Goal: Information Seeking & Learning: Learn about a topic

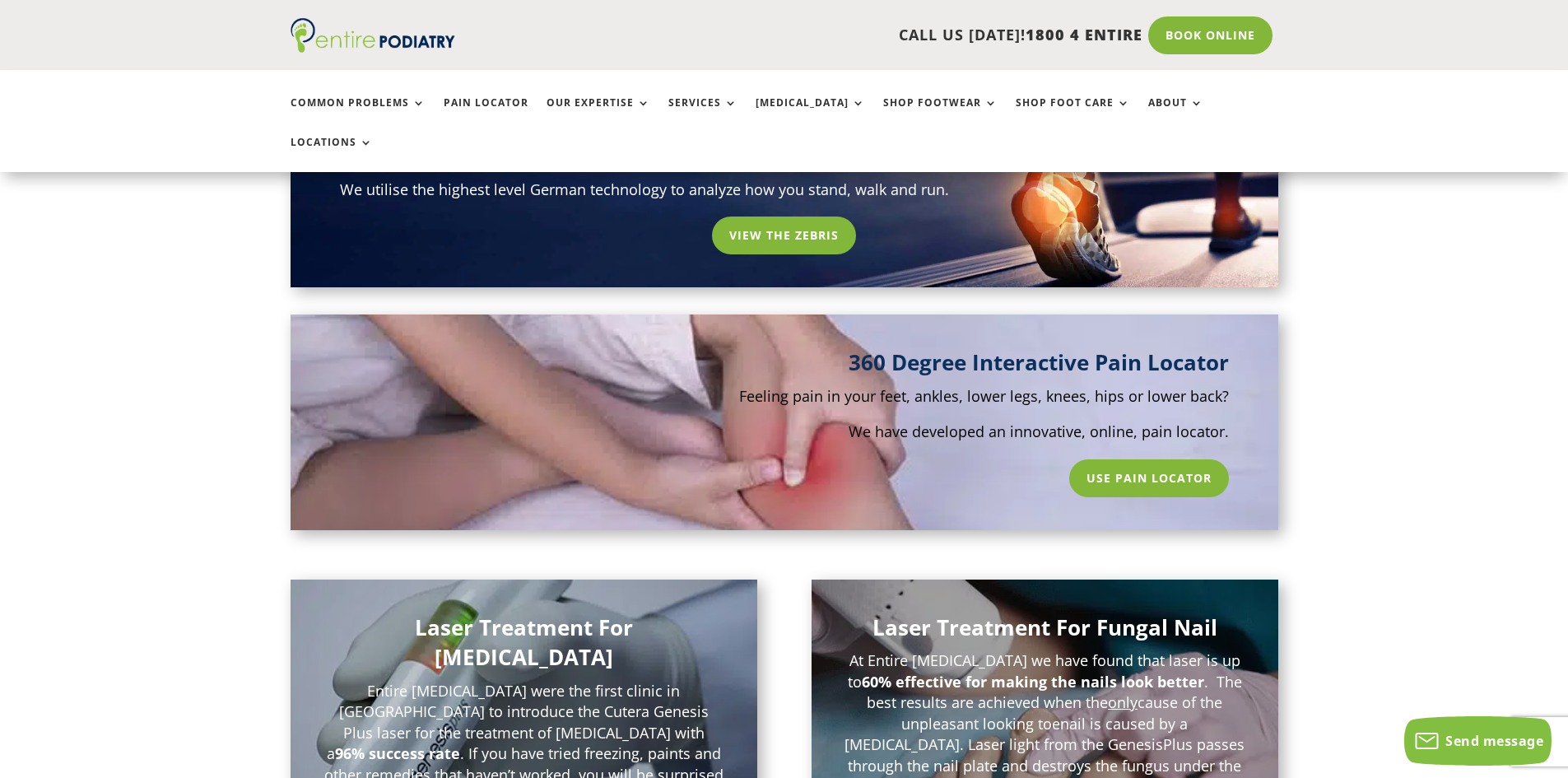
scroll to position [1252, 0]
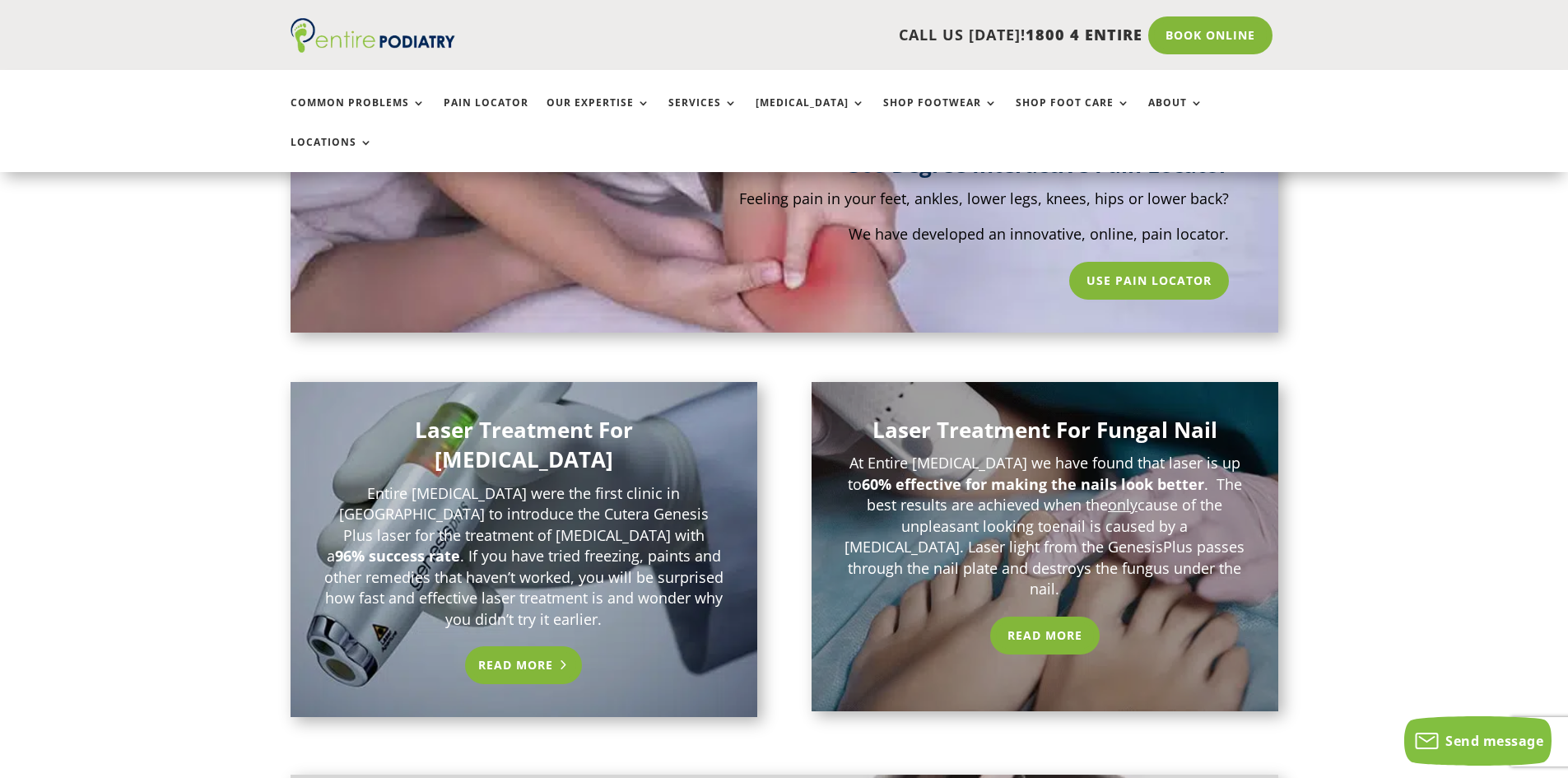
click at [508, 646] on link "Read More" at bounding box center [524, 664] width 118 height 38
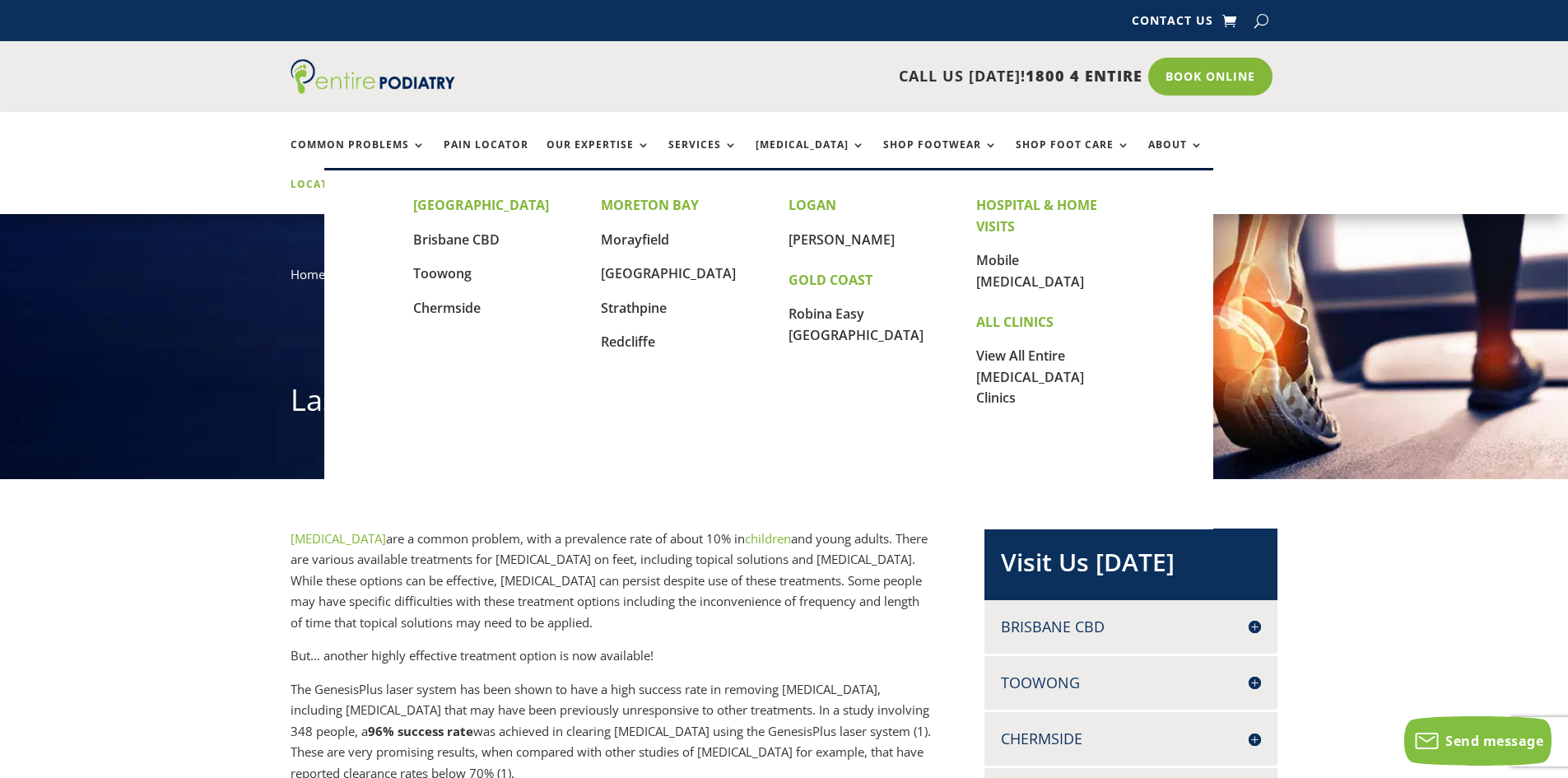
click at [372, 178] on link "Locations" at bounding box center [332, 196] width 82 height 35
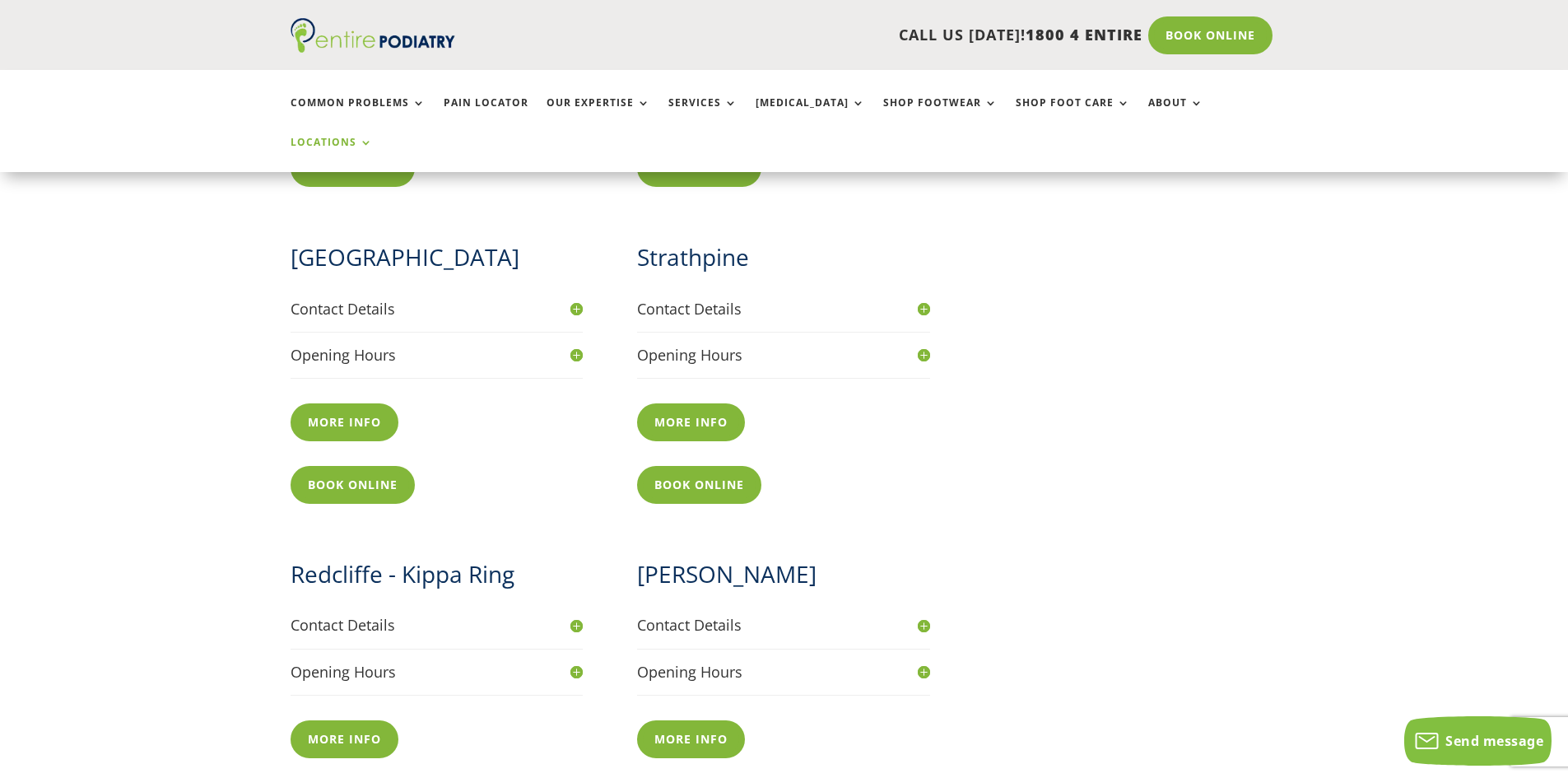
scroll to position [1317, 0]
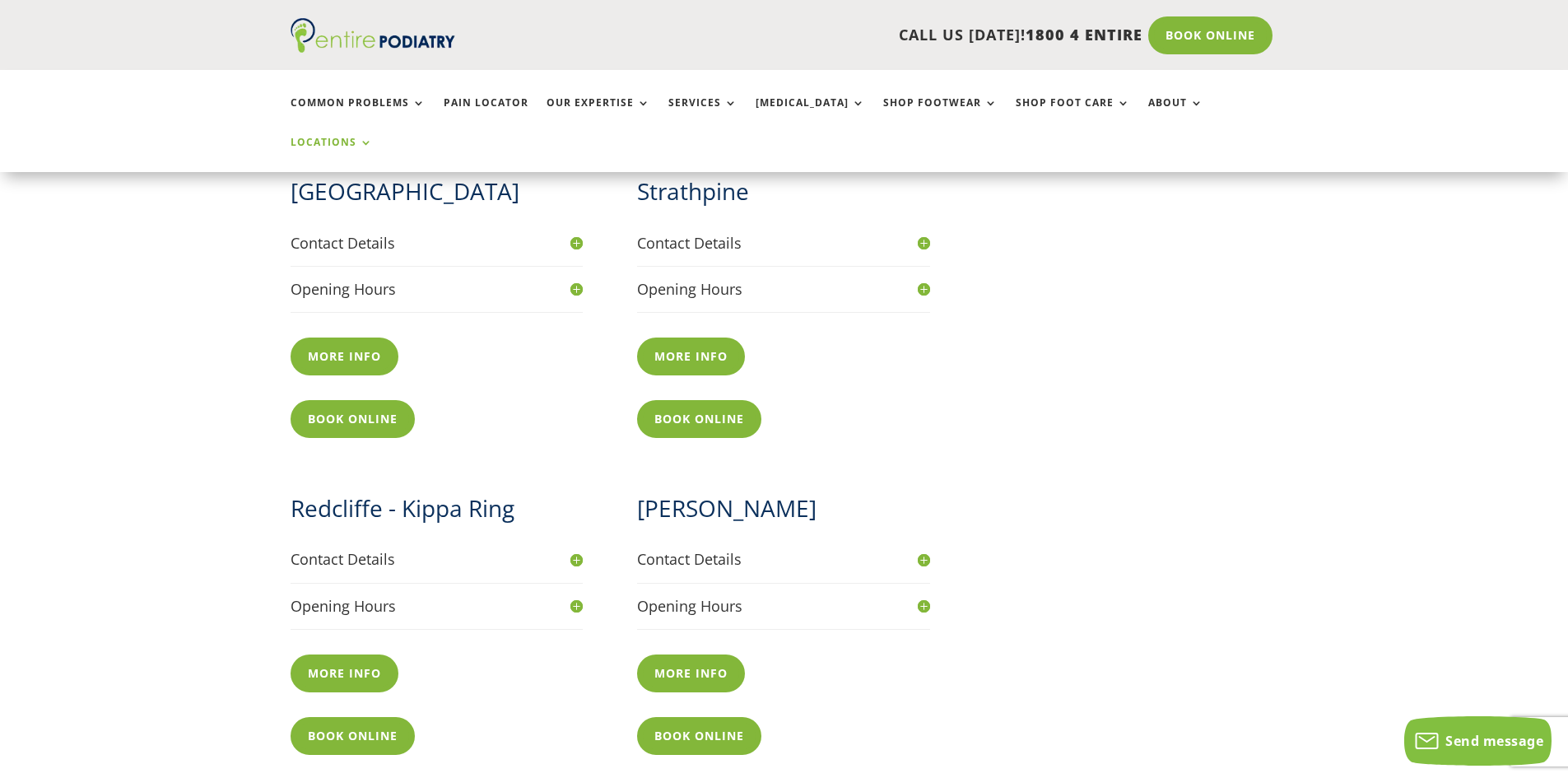
click at [923, 549] on h4 "Contact Details" at bounding box center [784, 559] width 293 height 20
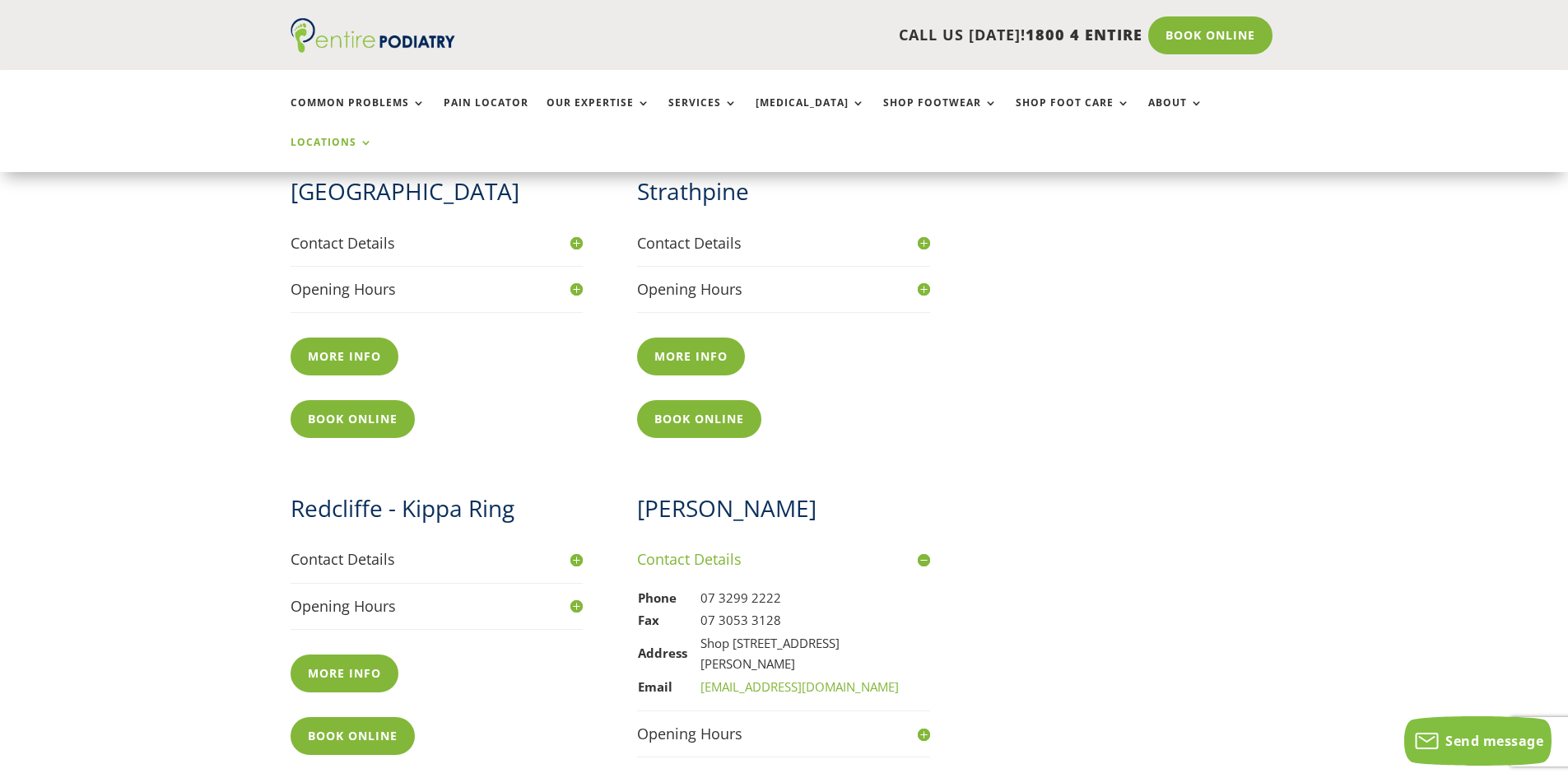
click at [754, 723] on h4 "Opening Hours" at bounding box center [784, 733] width 293 height 20
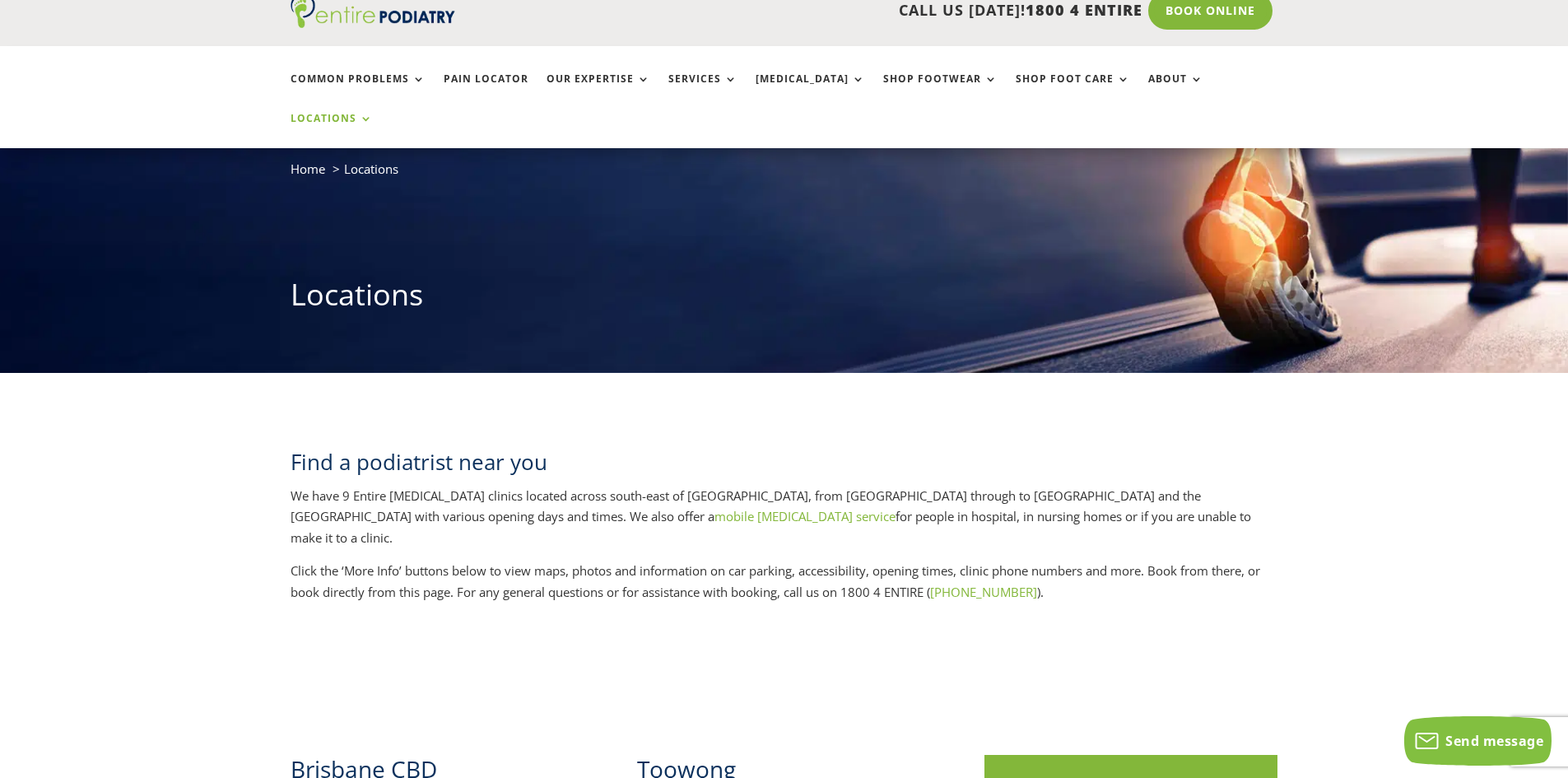
scroll to position [0, 0]
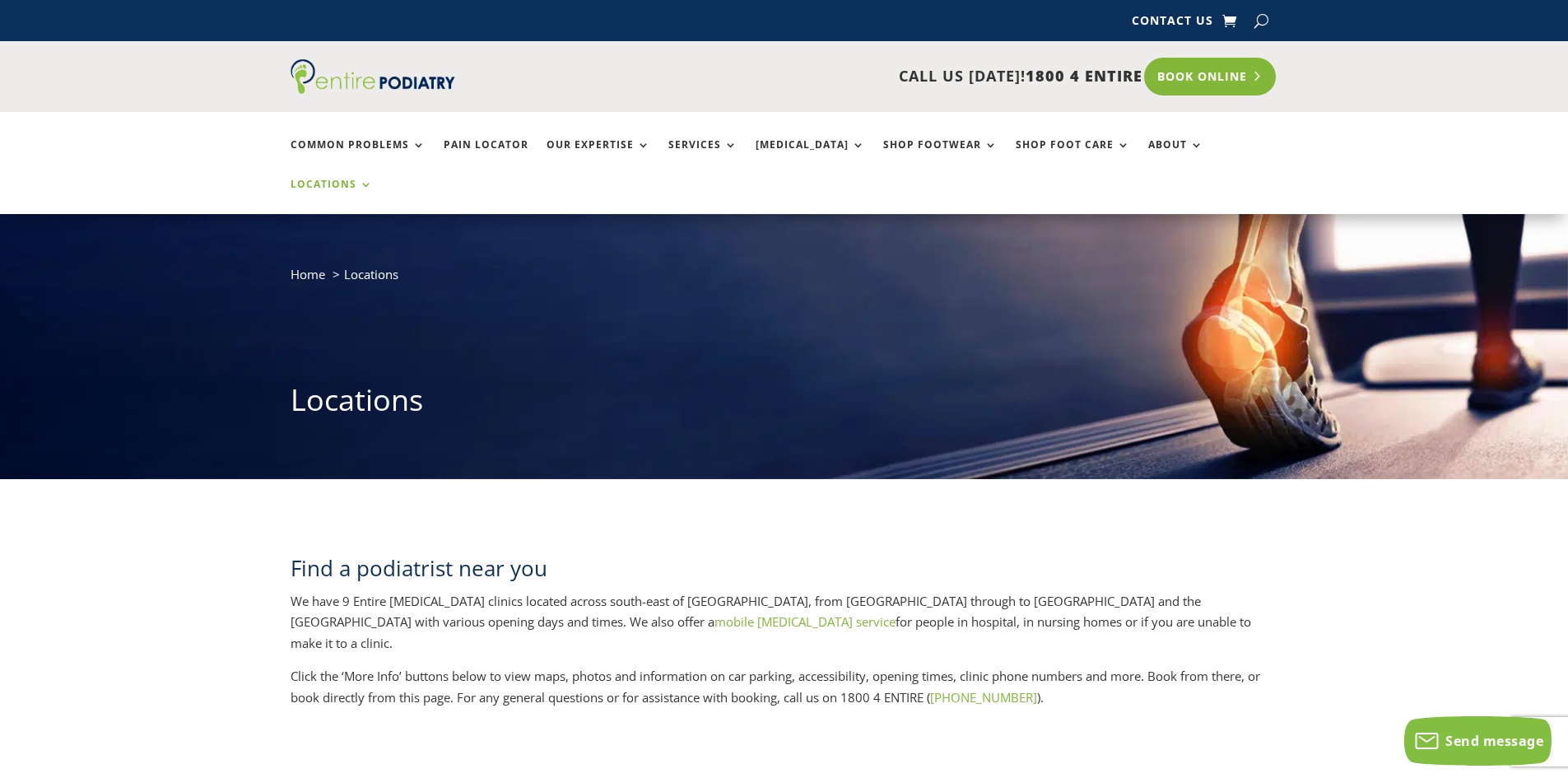
click at [1177, 79] on link "Book Online" at bounding box center [1211, 77] width 133 height 38
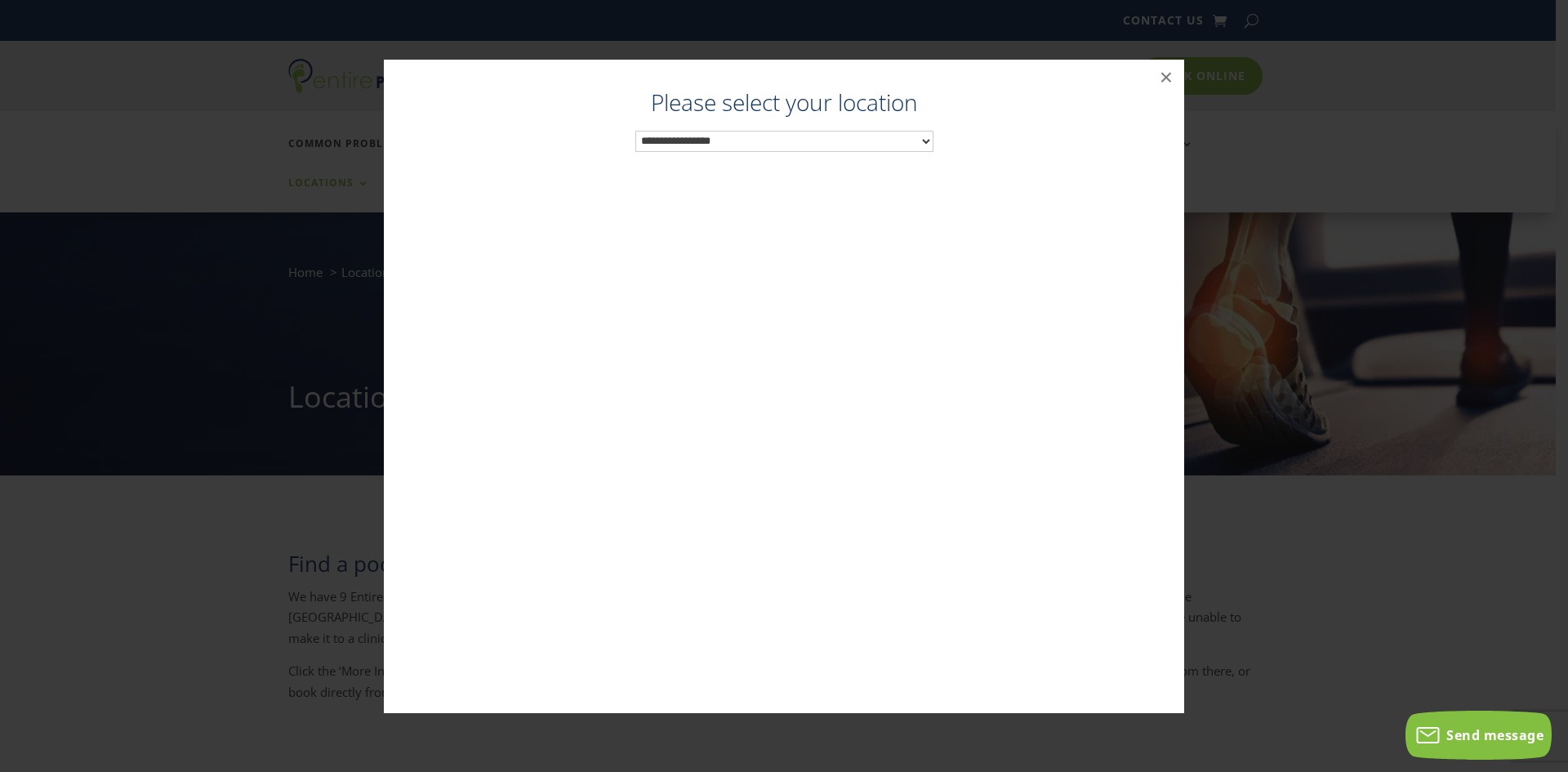
click at [856, 142] on select "**********" at bounding box center [784, 141] width 298 height 21
drag, startPoint x: 735, startPoint y: 101, endPoint x: 772, endPoint y: 101, distance: 37.0
click at [755, 101] on h4 "Podiatrist Brisbane City" at bounding box center [784, 100] width 768 height 40
click at [1162, 73] on button "×" at bounding box center [1166, 77] width 36 height 36
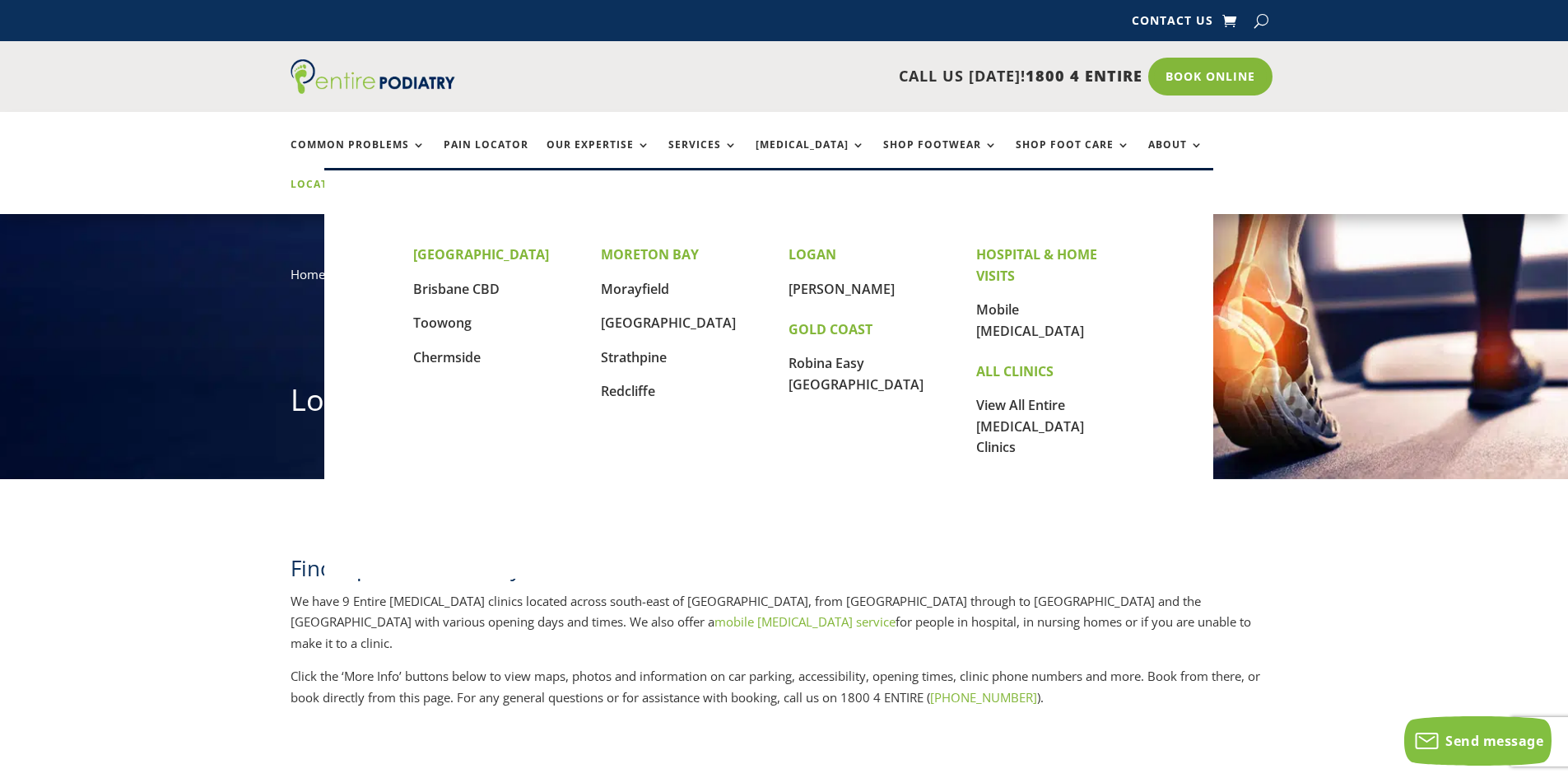
click at [372, 178] on link "Locations" at bounding box center [332, 196] width 82 height 35
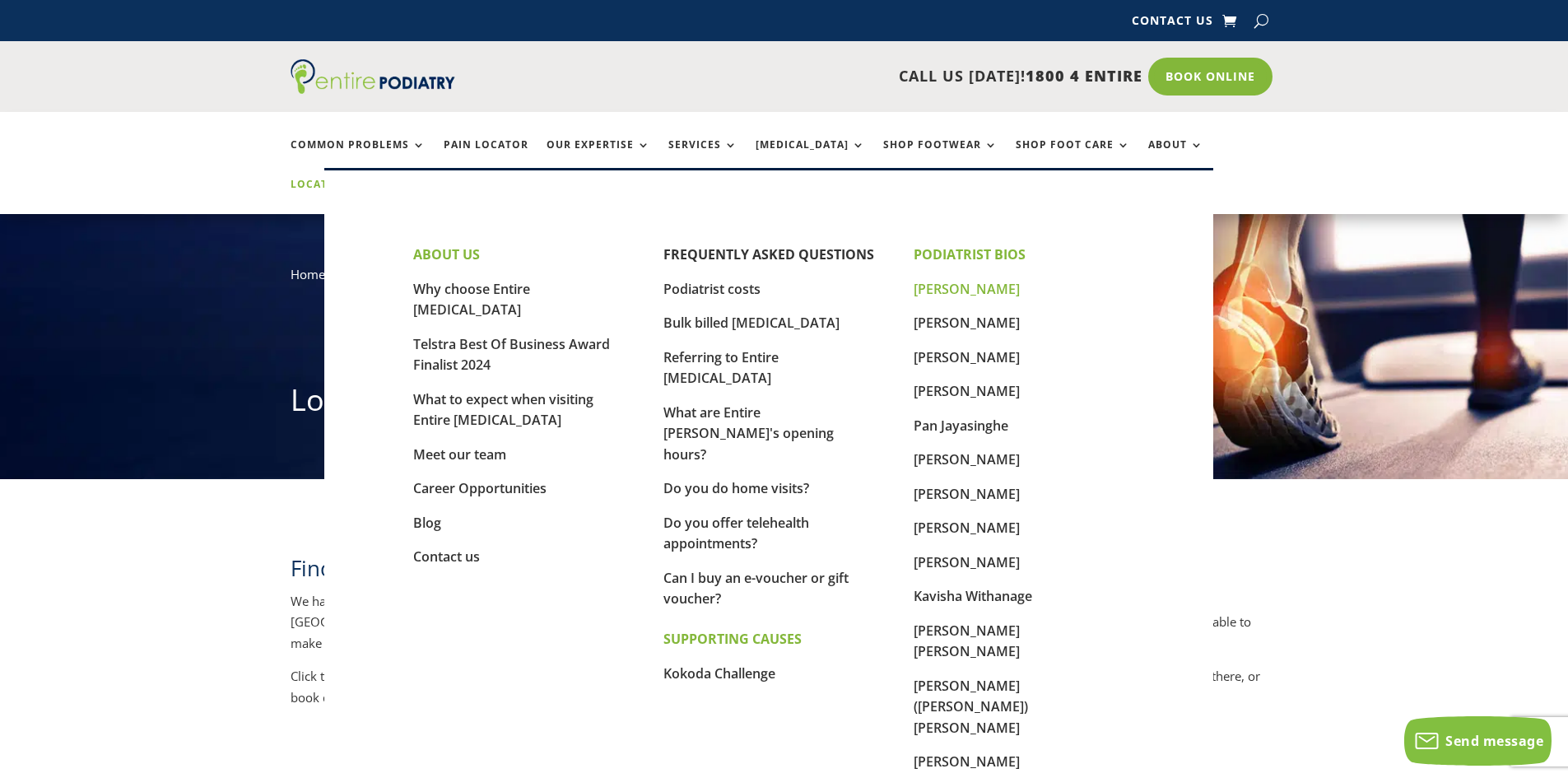
drag, startPoint x: 952, startPoint y: 286, endPoint x: 959, endPoint y: 282, distance: 8.1
click at [953, 285] on link "[PERSON_NAME]" at bounding box center [967, 289] width 106 height 19
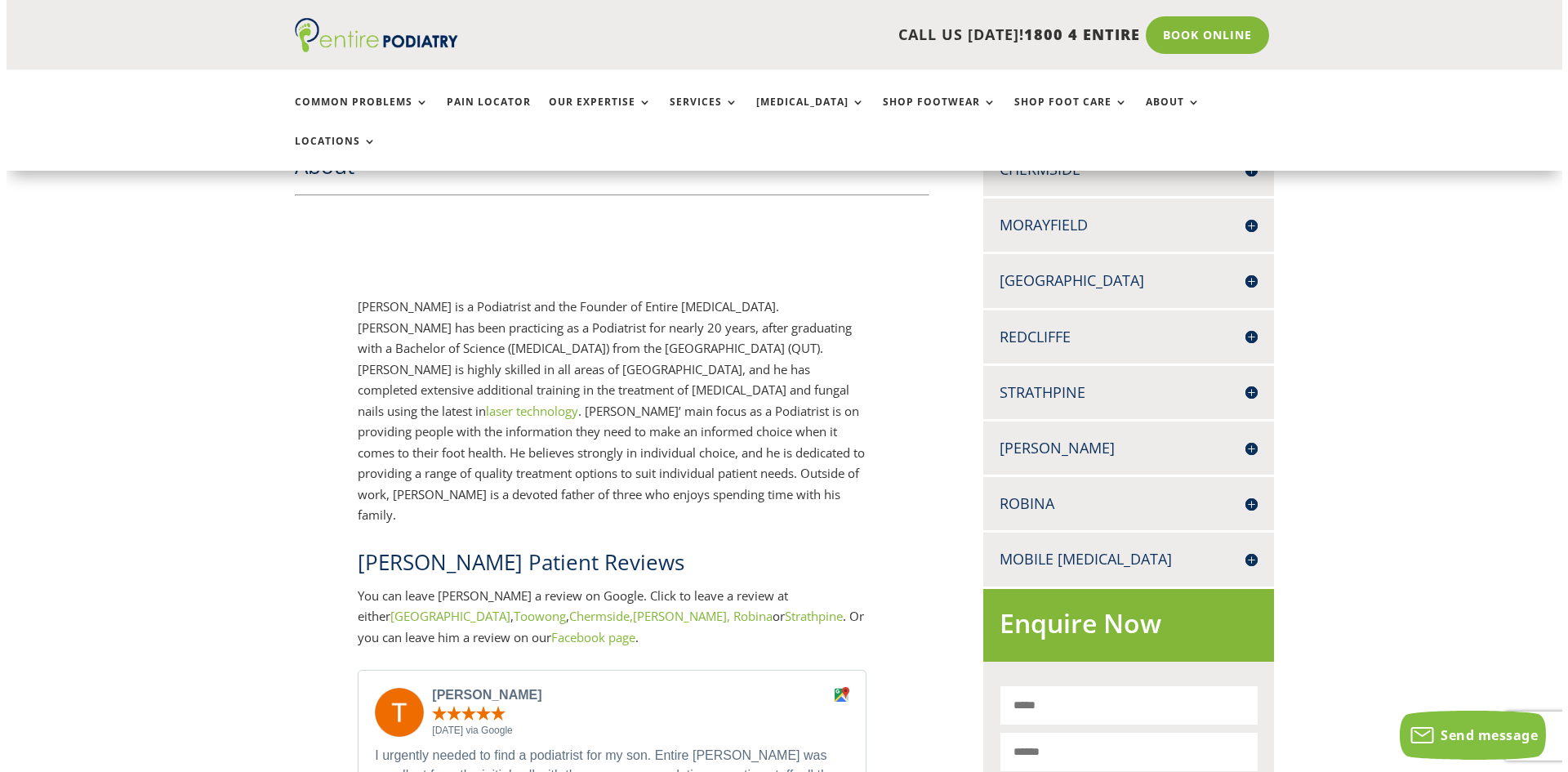
scroll to position [850, 0]
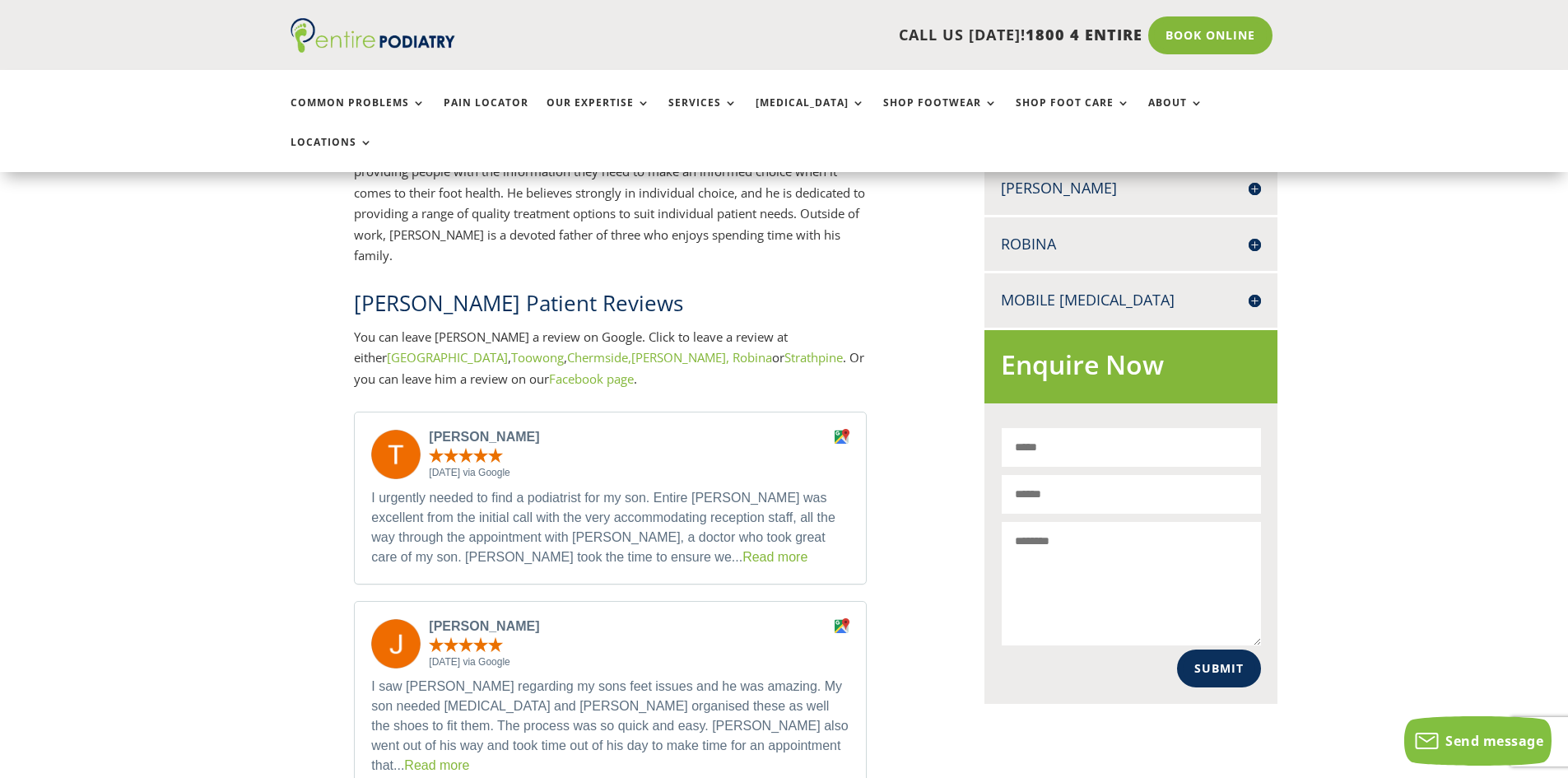
click at [511, 349] on link "Toowong" at bounding box center [537, 357] width 53 height 17
click at [1224, 34] on link "Book Online" at bounding box center [1211, 35] width 133 height 38
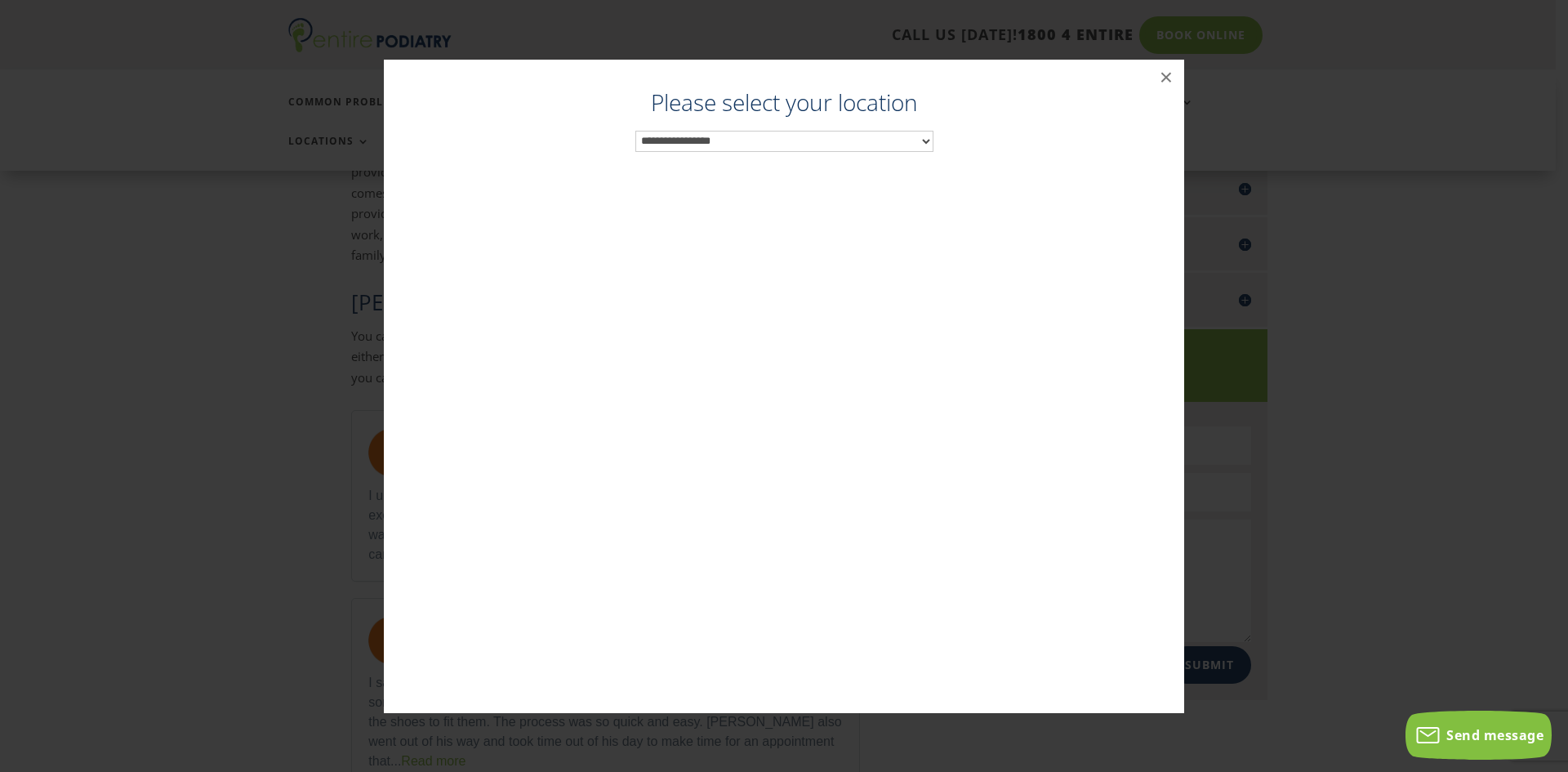
scroll to position [847, 0]
click at [895, 142] on select "**********" at bounding box center [784, 141] width 298 height 21
click at [1164, 79] on button "×" at bounding box center [1166, 77] width 36 height 36
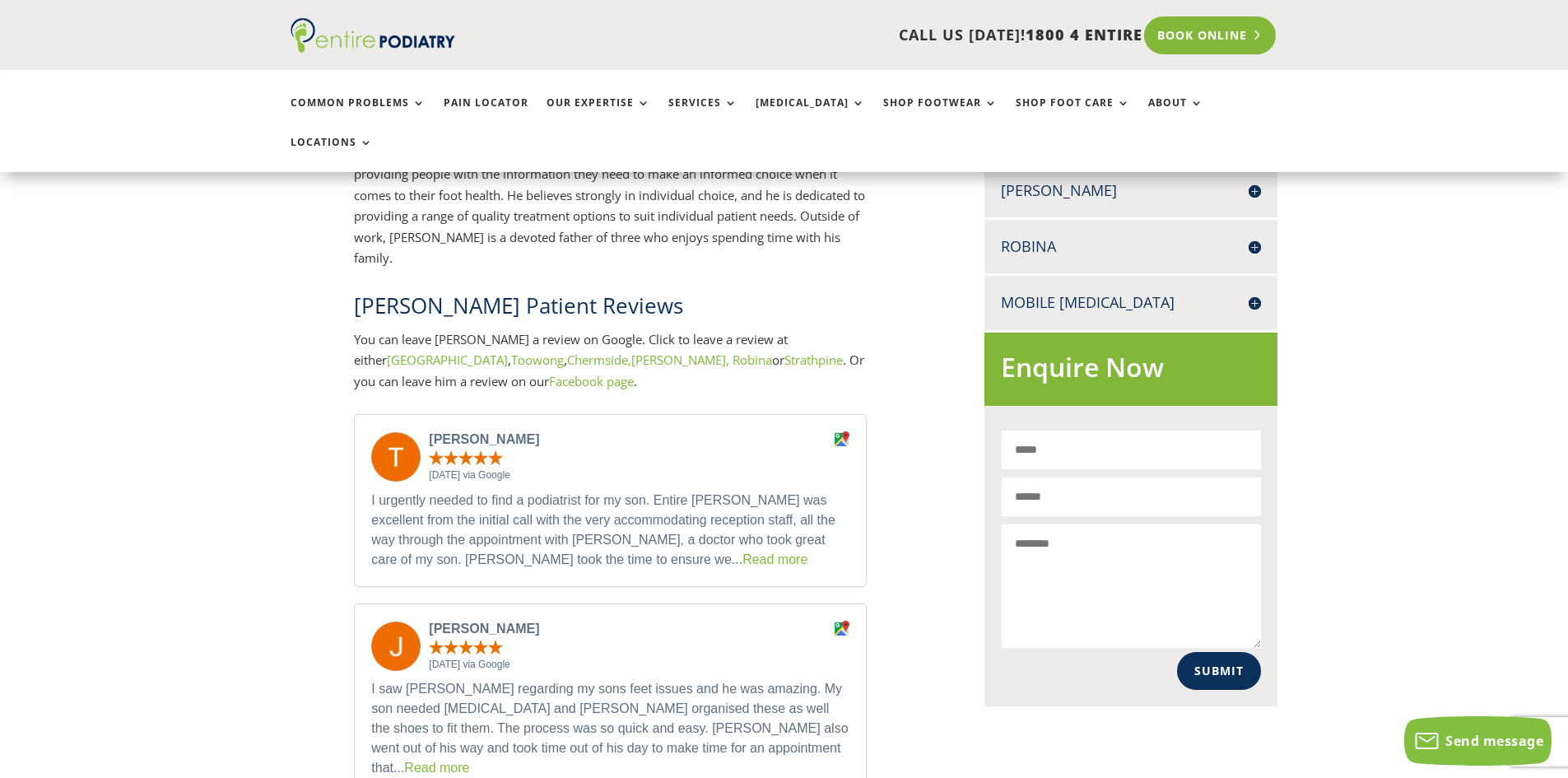
click at [1205, 29] on link "Book Online" at bounding box center [1211, 35] width 133 height 38
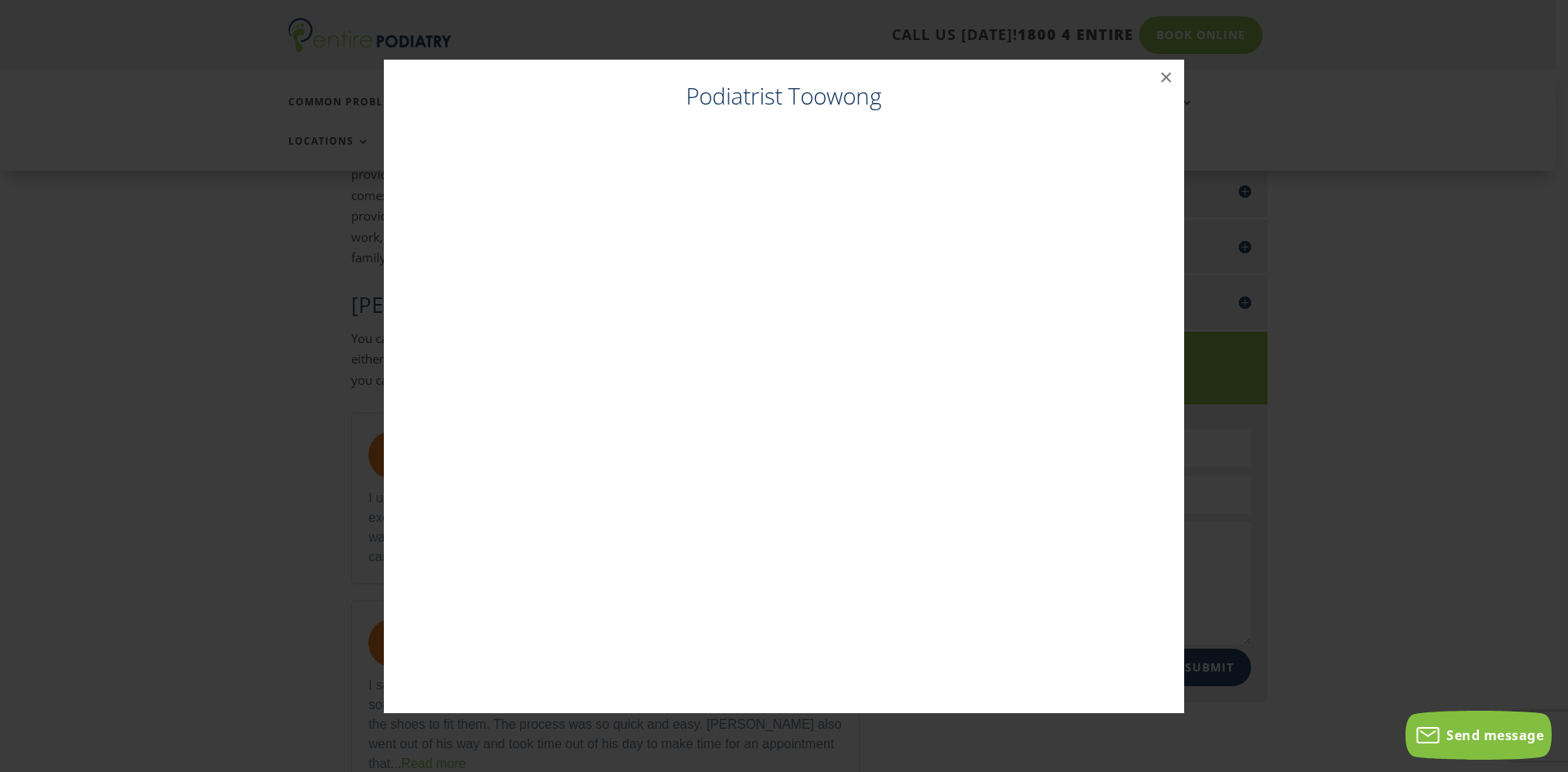
scroll to position [845, 0]
click at [1163, 78] on button "×" at bounding box center [1166, 77] width 36 height 36
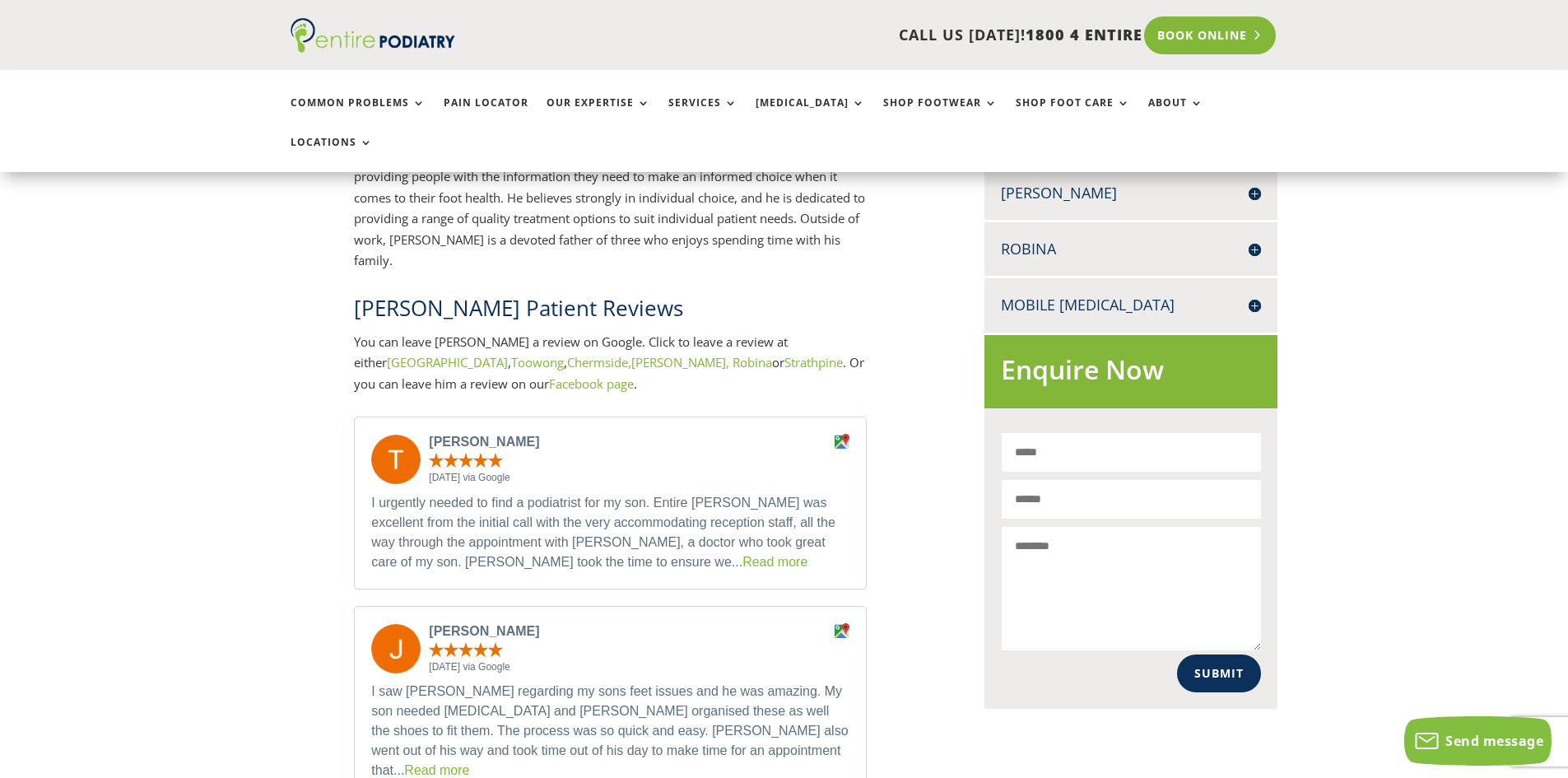
click at [1218, 45] on link "Book Online" at bounding box center [1211, 35] width 133 height 38
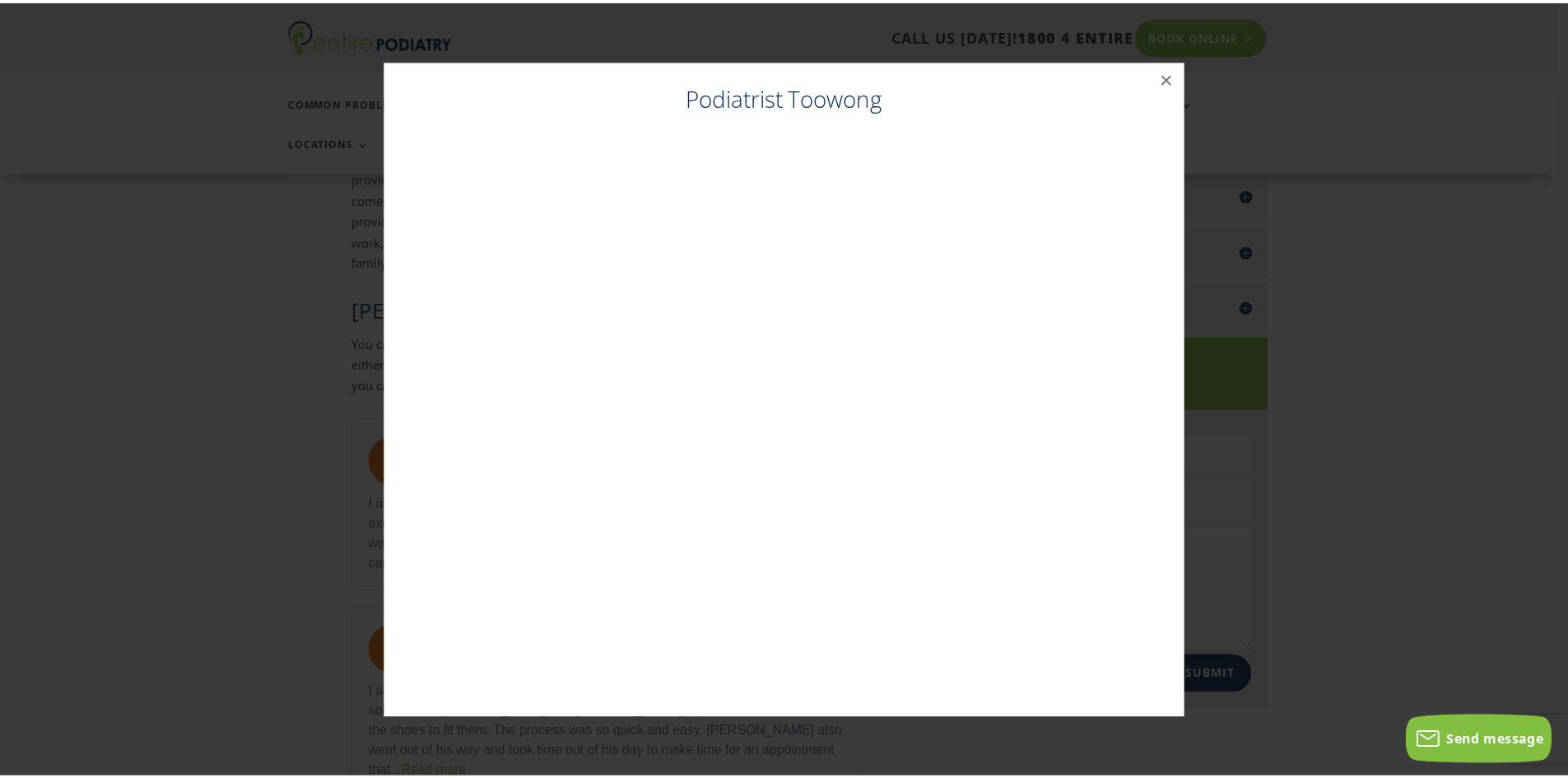
scroll to position [849, 0]
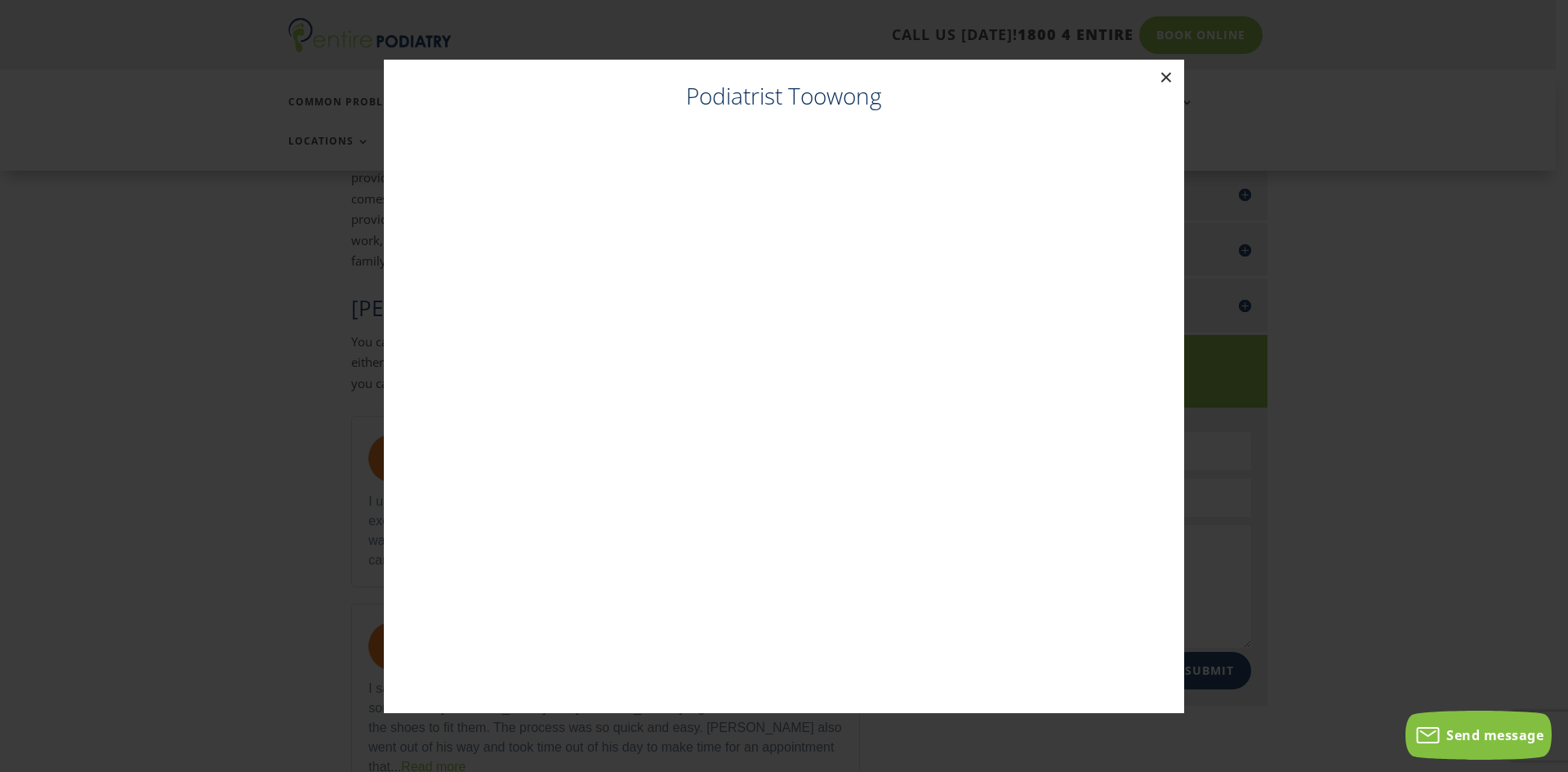
click at [1171, 70] on button "×" at bounding box center [1166, 77] width 36 height 36
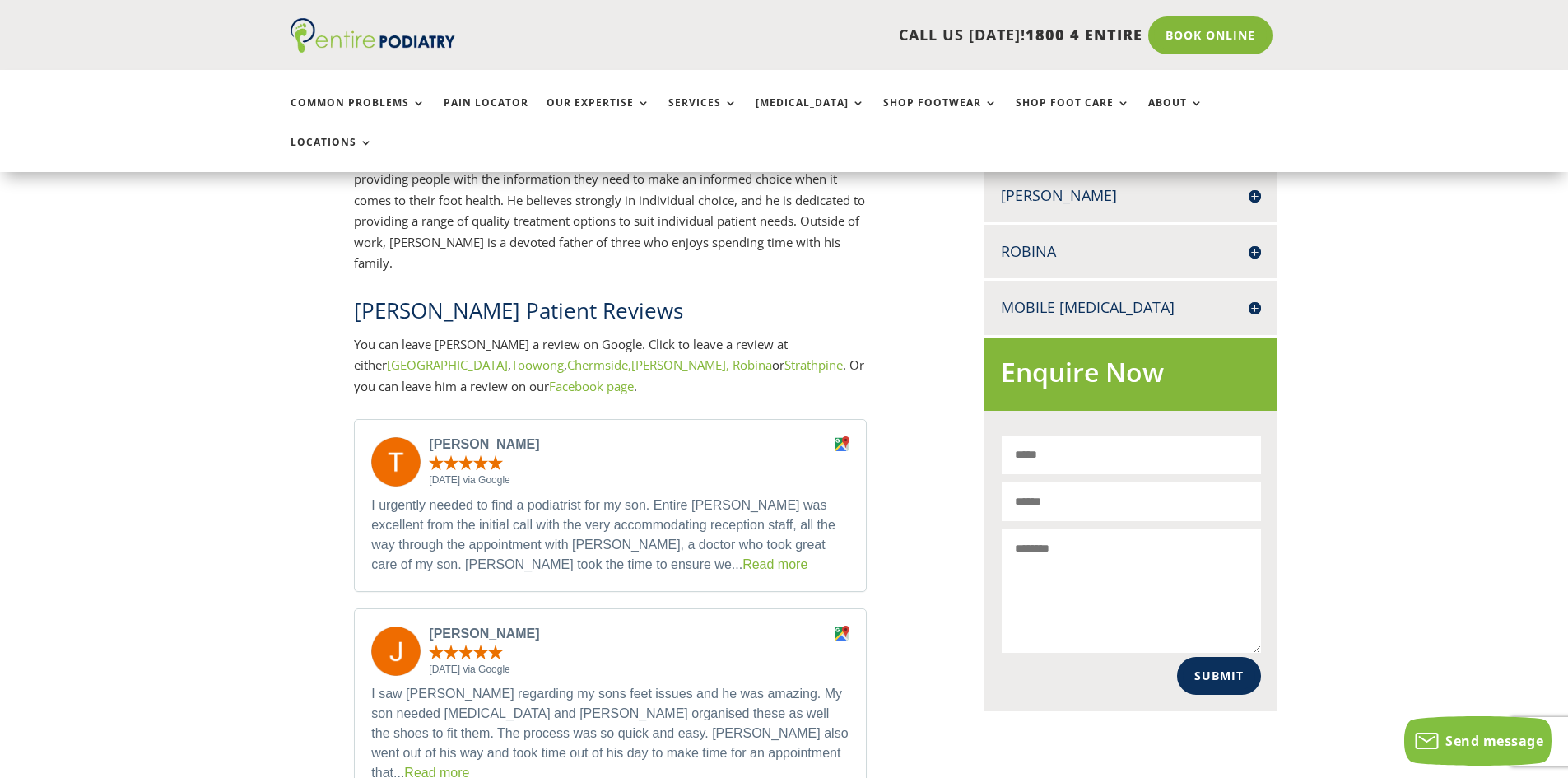
click at [1204, 15] on div "CALL US TODAY! 1800 4 ENTIRE Call 1800 4 ENTIRE Book Online" at bounding box center [784, 35] width 988 height 71
click at [1203, 29] on link "Book Online" at bounding box center [1211, 35] width 133 height 38
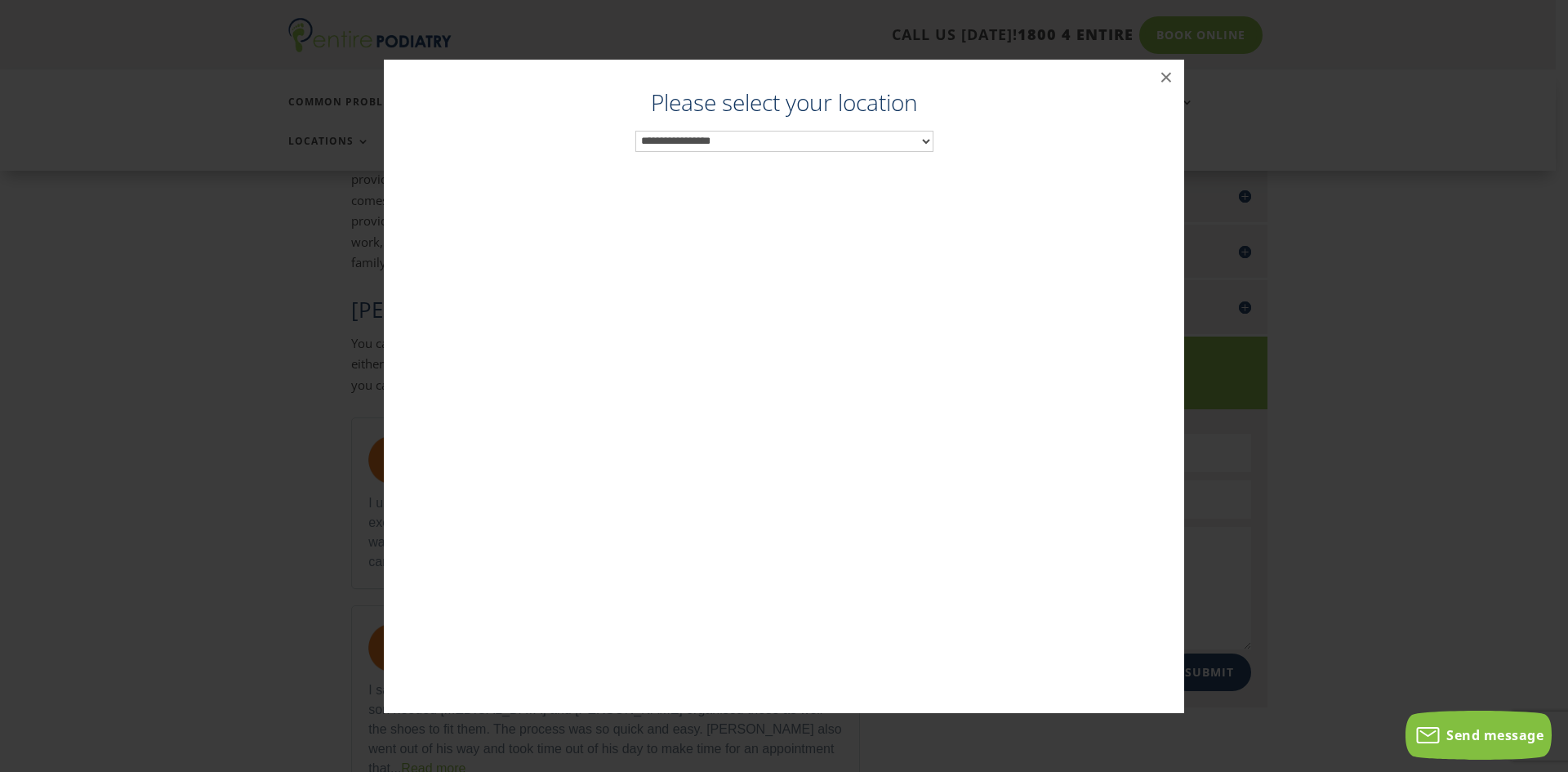
scroll to position [840, 0]
click at [801, 131] on select "**********" at bounding box center [784, 141] width 298 height 21
click at [1174, 77] on button "×" at bounding box center [1166, 77] width 36 height 36
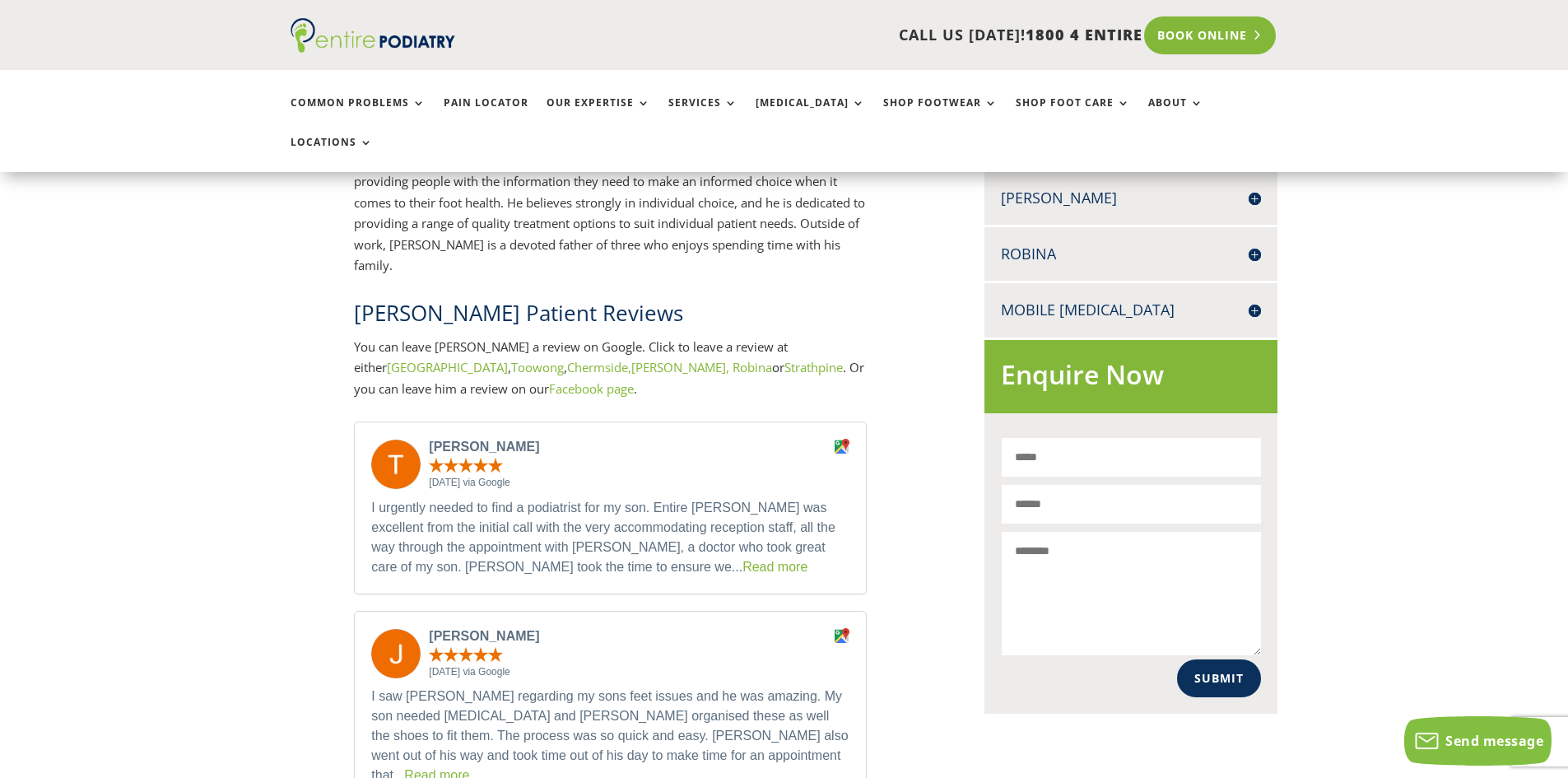
click at [1272, 24] on link "Book Online" at bounding box center [1211, 35] width 133 height 38
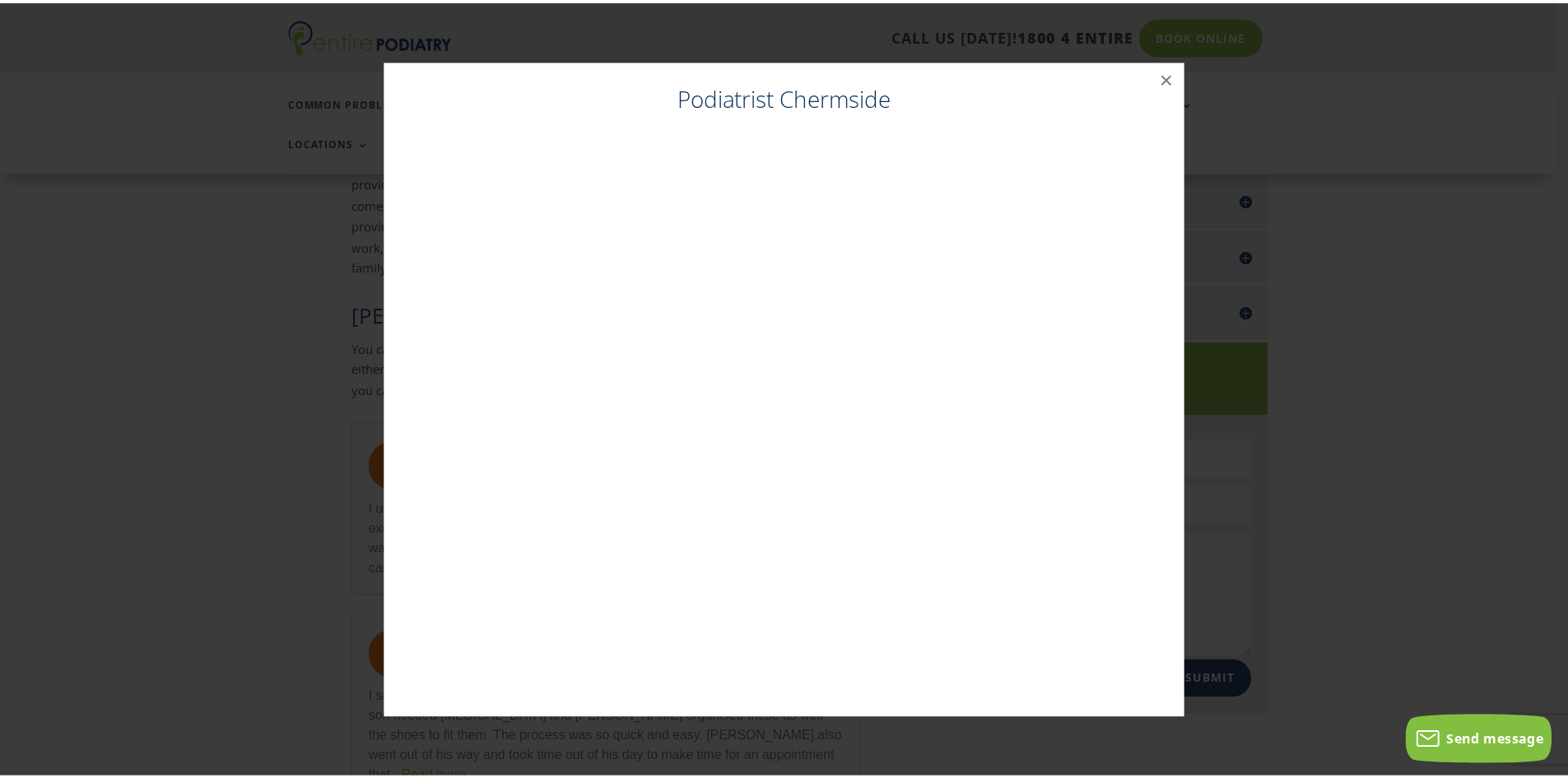
scroll to position [844, 0]
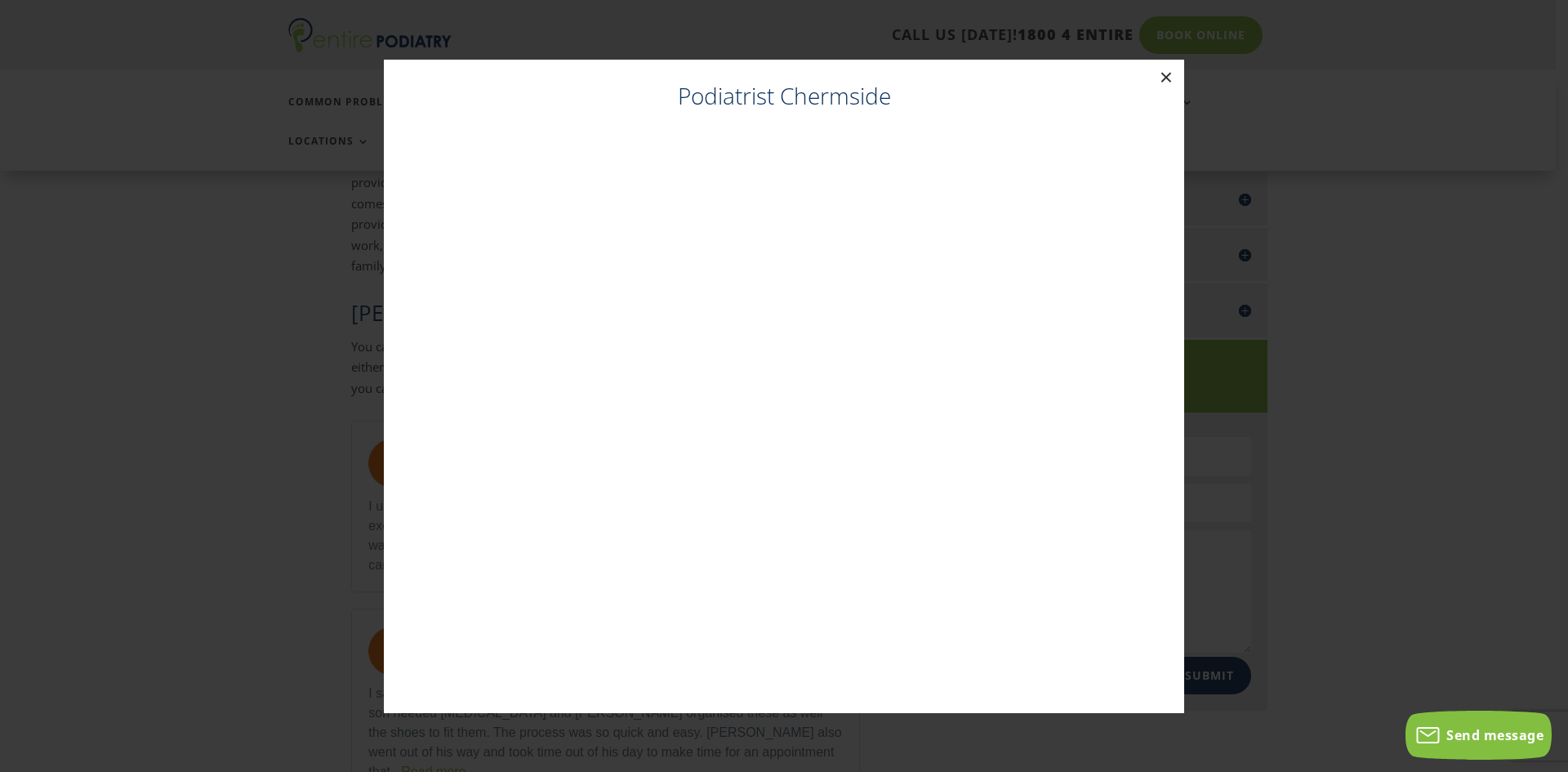
click at [1161, 70] on button "×" at bounding box center [1166, 77] width 36 height 36
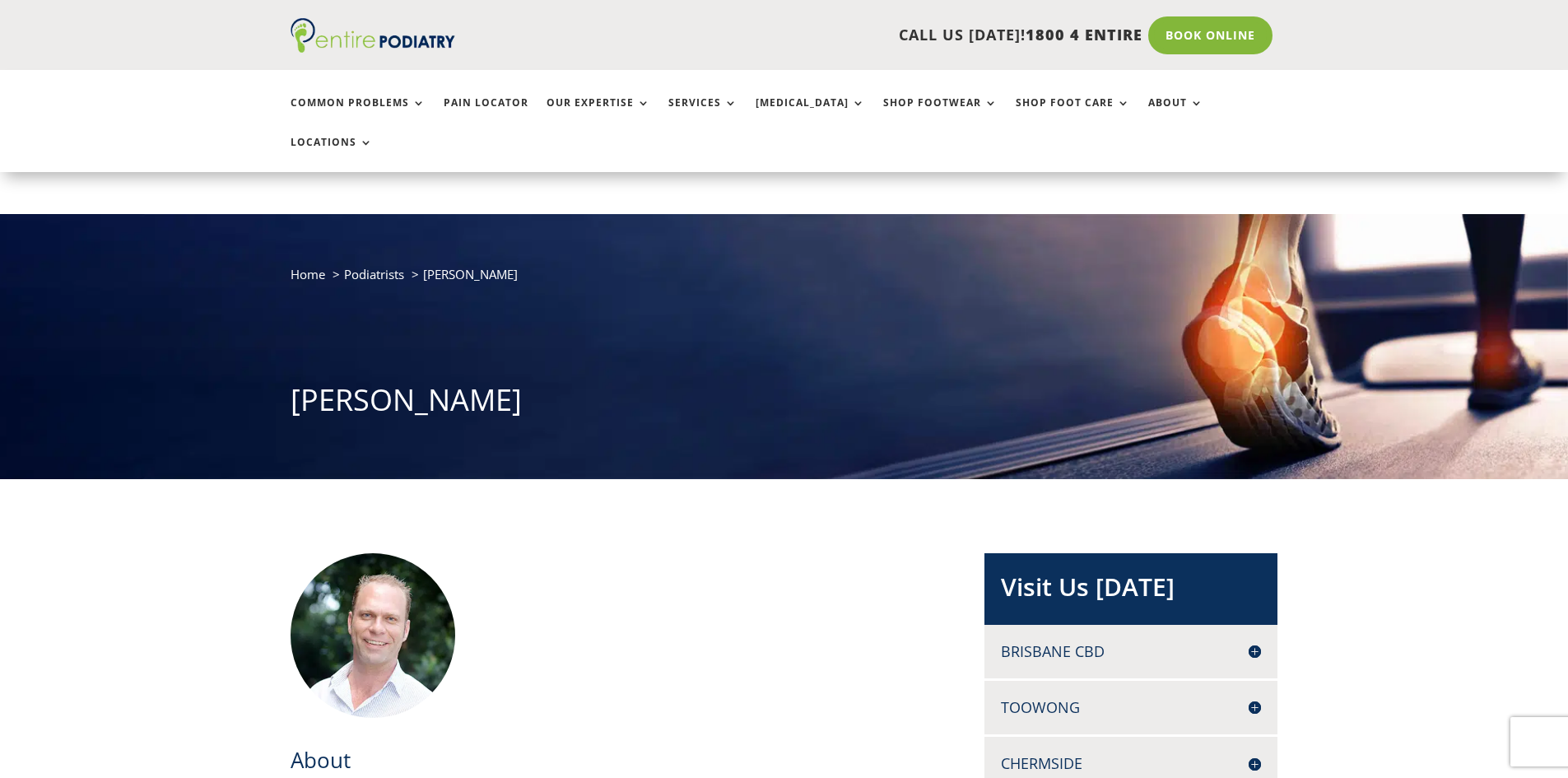
click at [1240, 42] on link "Book Online" at bounding box center [1211, 35] width 124 height 38
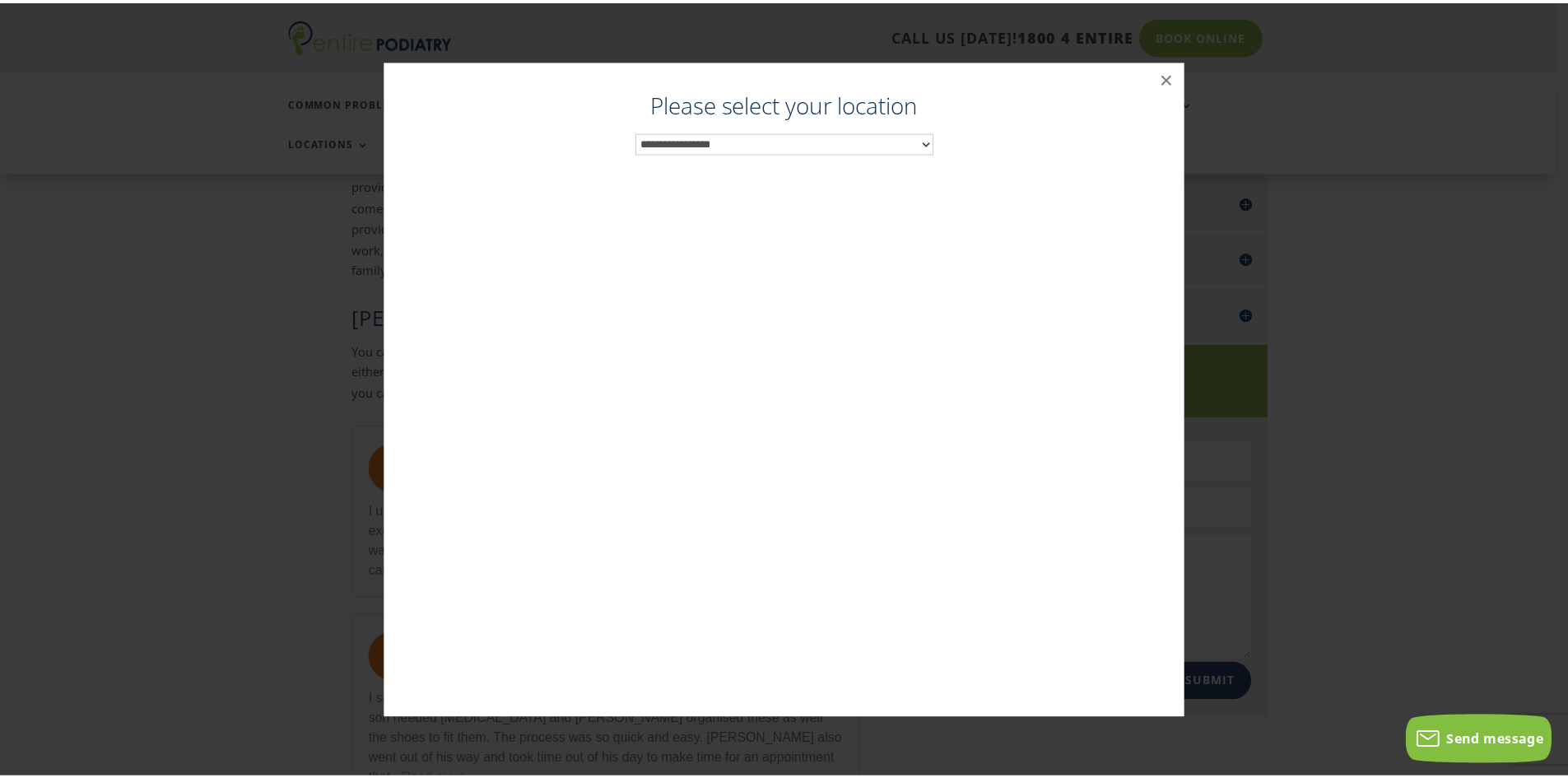
scroll to position [841, 0]
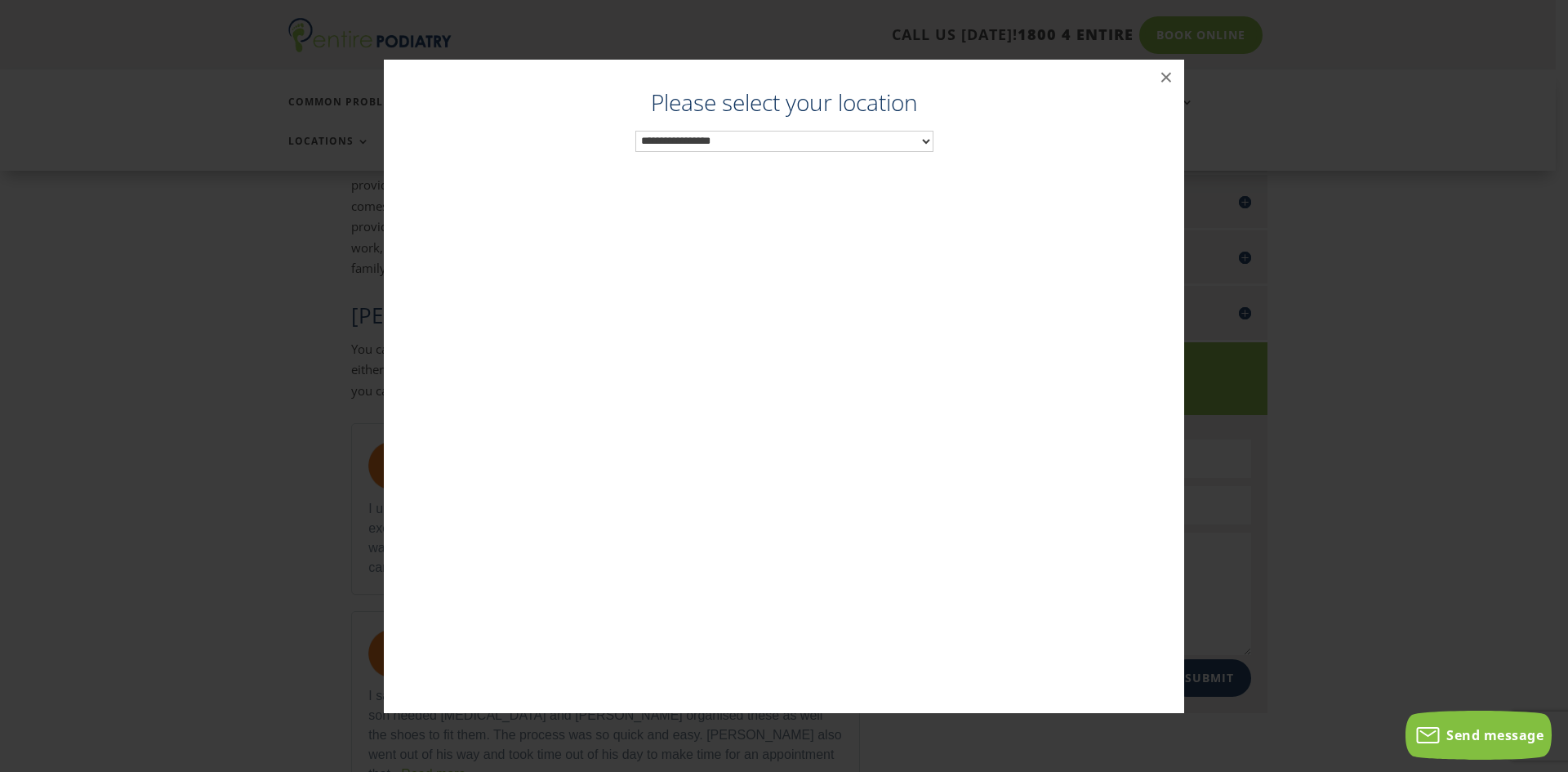
click at [877, 143] on select "**********" at bounding box center [784, 141] width 298 height 21
click at [1173, 83] on button "×" at bounding box center [1166, 77] width 36 height 36
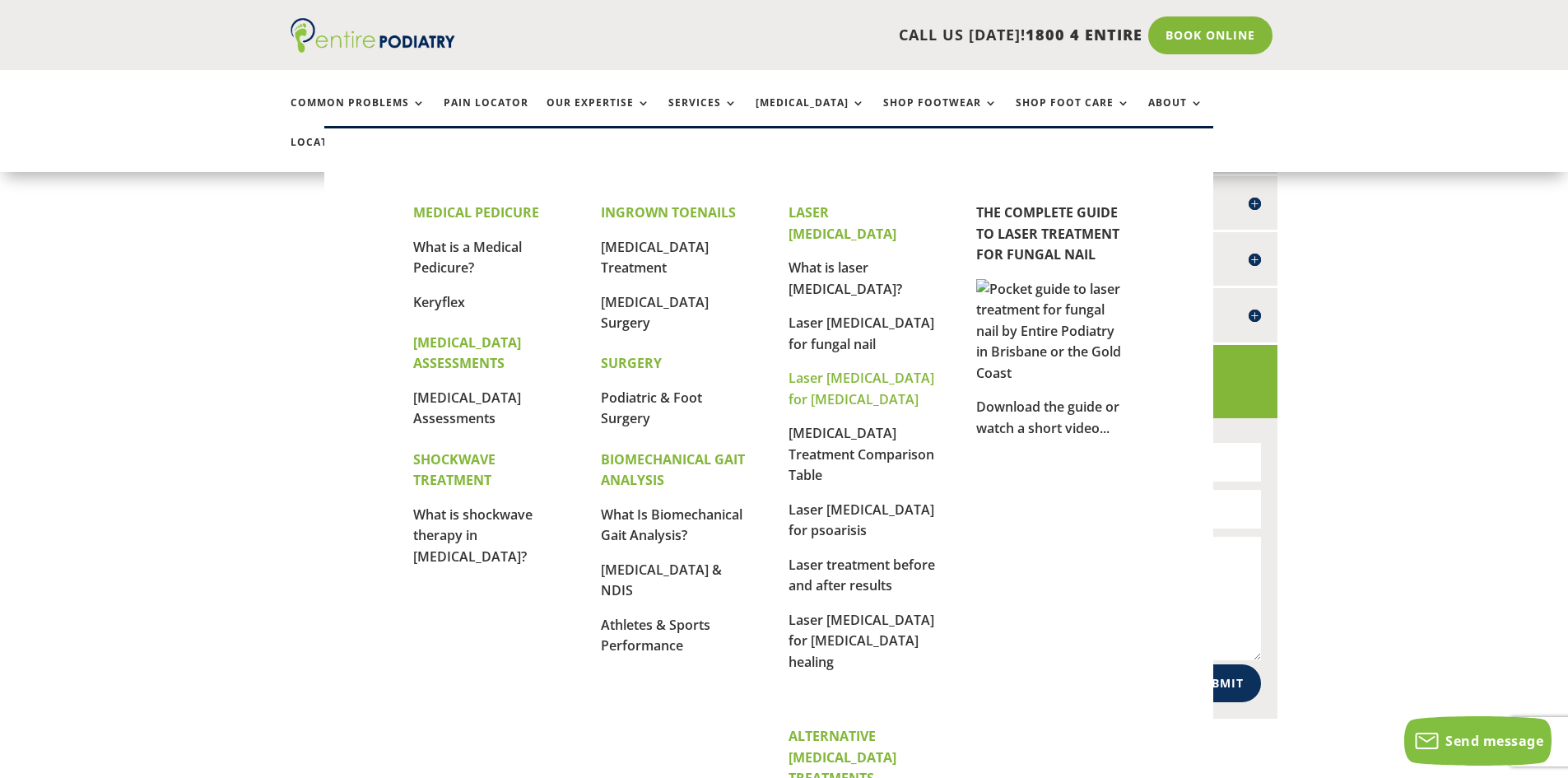
click at [863, 369] on link "Laser [MEDICAL_DATA] for [MEDICAL_DATA]" at bounding box center [861, 389] width 145 height 40
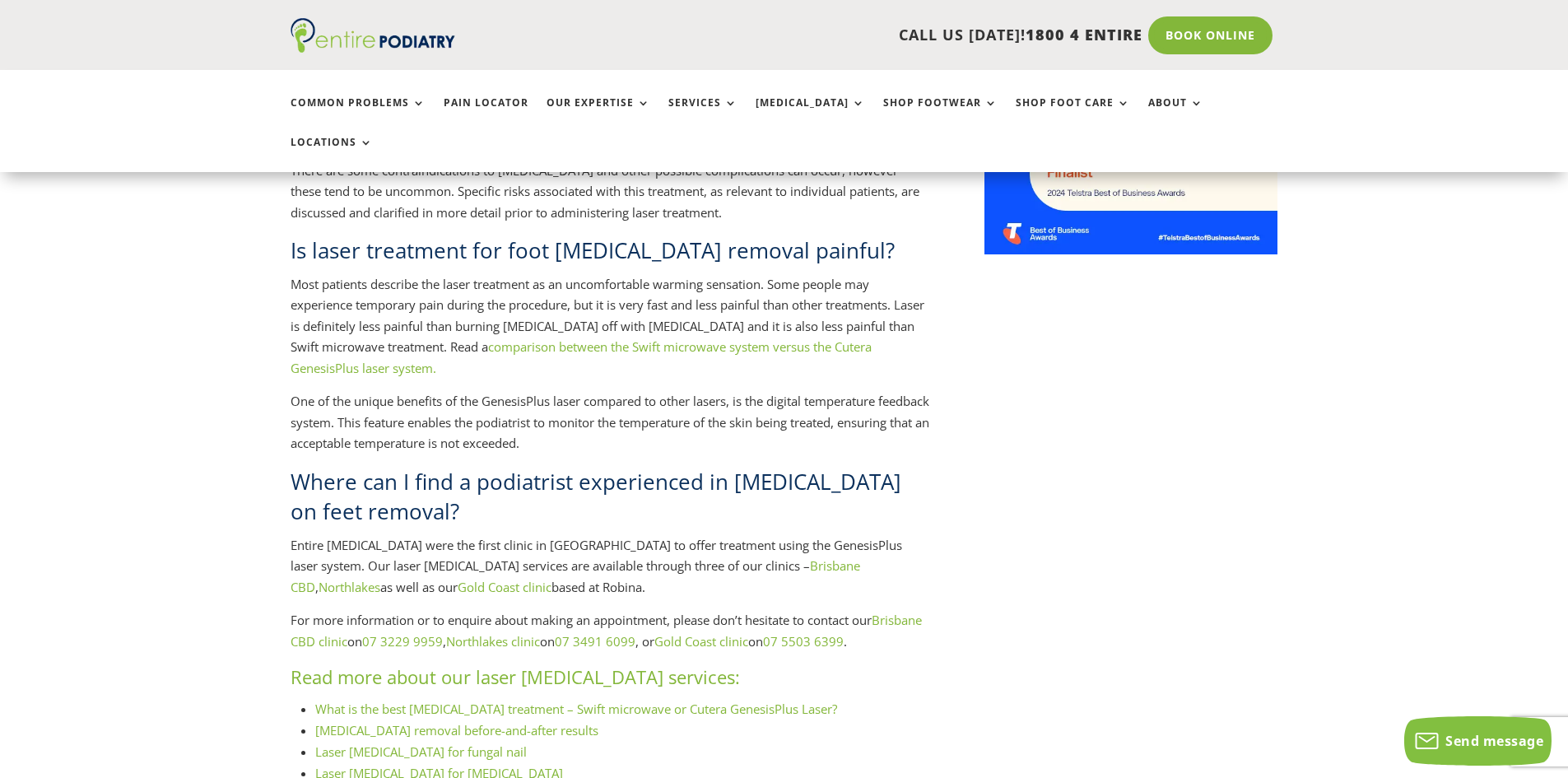
scroll to position [1449, 0]
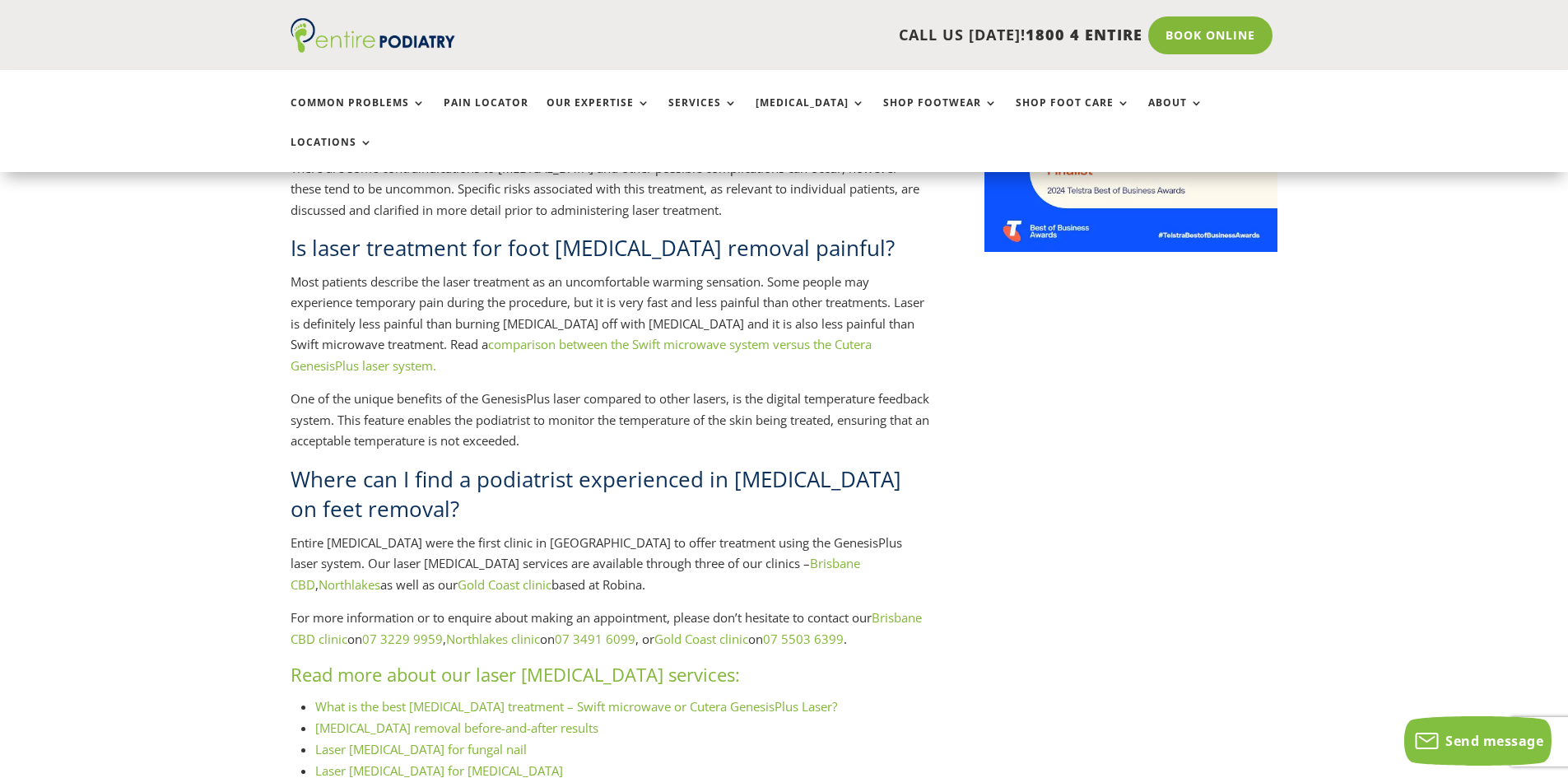
drag, startPoint x: 318, startPoint y: 477, endPoint x: 947, endPoint y: 544, distance: 632.6
click at [947, 544] on div "[MEDICAL_DATA] are a common problem, with a prevalence rate of about 10% in chi…" at bounding box center [784, 41] width 988 height 1924
click at [1061, 620] on div "[MEDICAL_DATA] are a common problem, with a prevalence rate of about 10% in chi…" at bounding box center [784, 41] width 988 height 1924
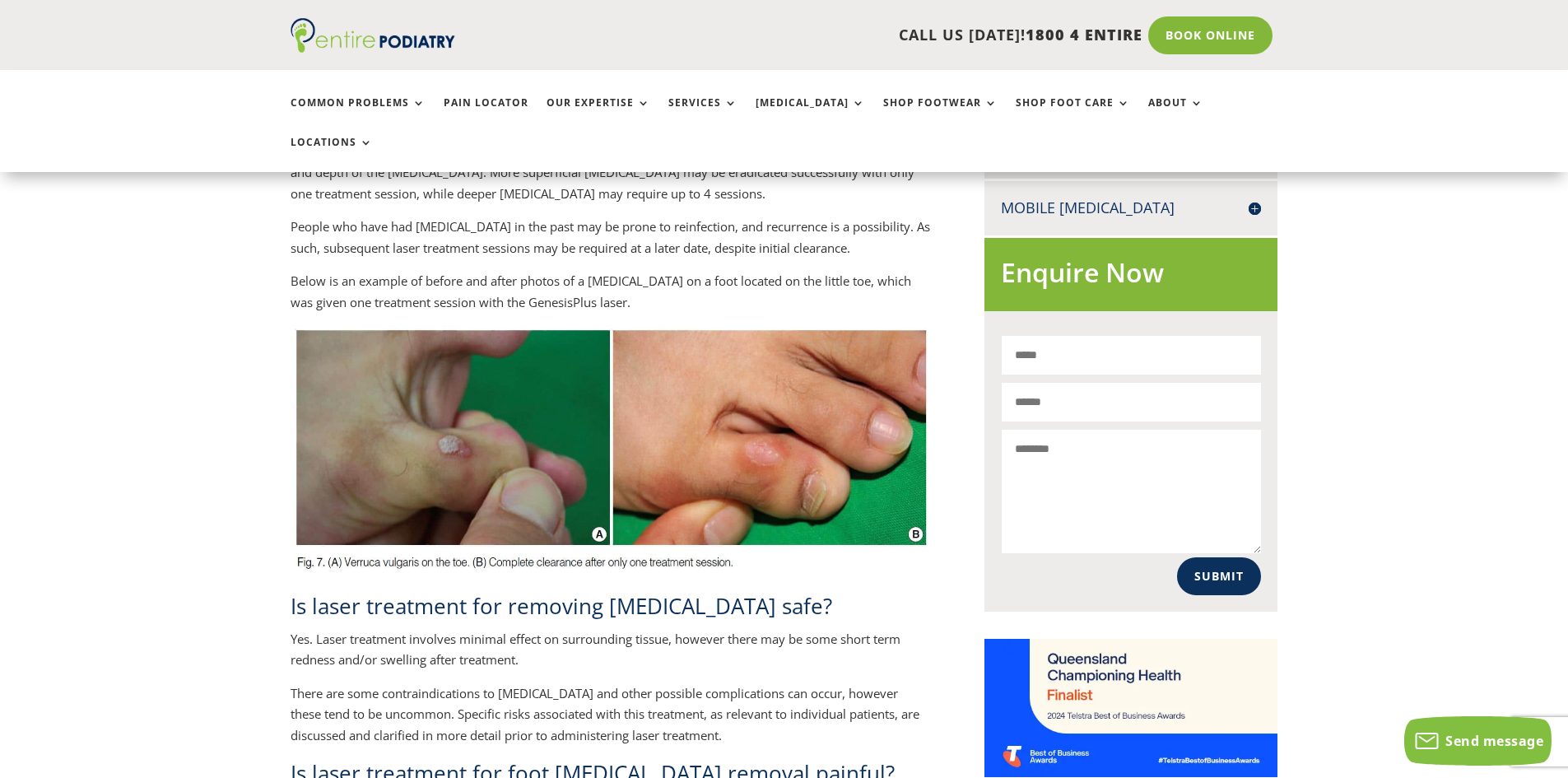
scroll to position [922, 0]
